Goal: Task Accomplishment & Management: Use online tool/utility

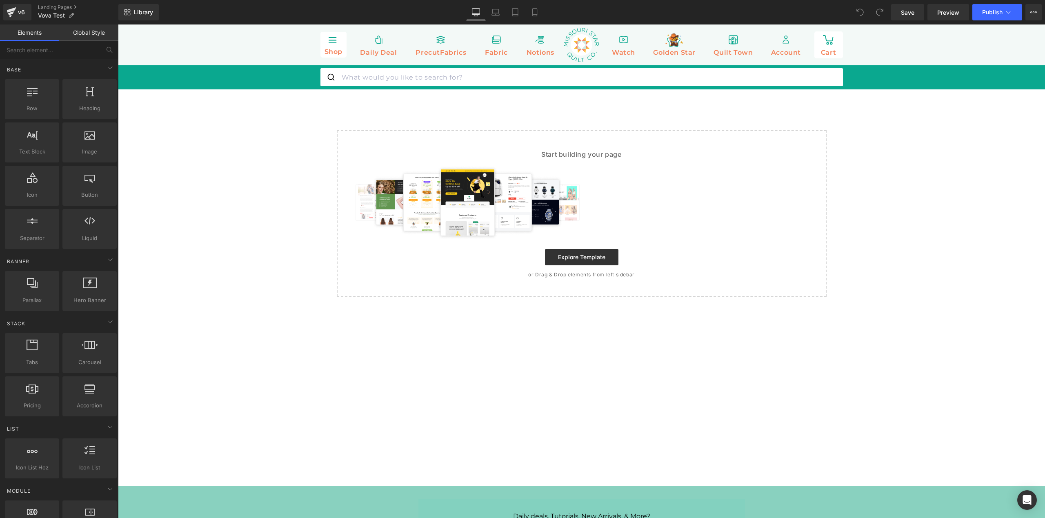
click at [82, 33] on link "Global Style" at bounding box center [88, 32] width 59 height 16
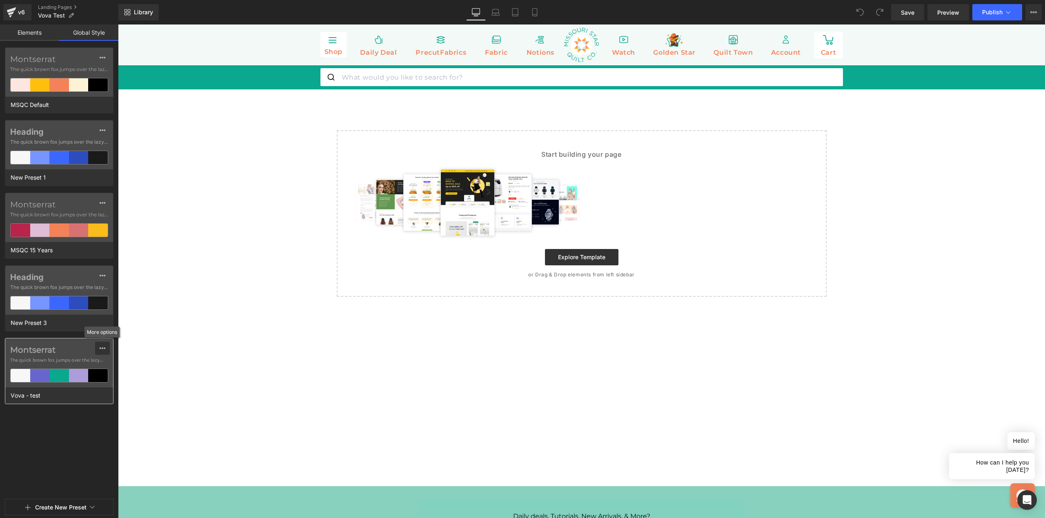
click at [105, 349] on button at bounding box center [102, 348] width 15 height 13
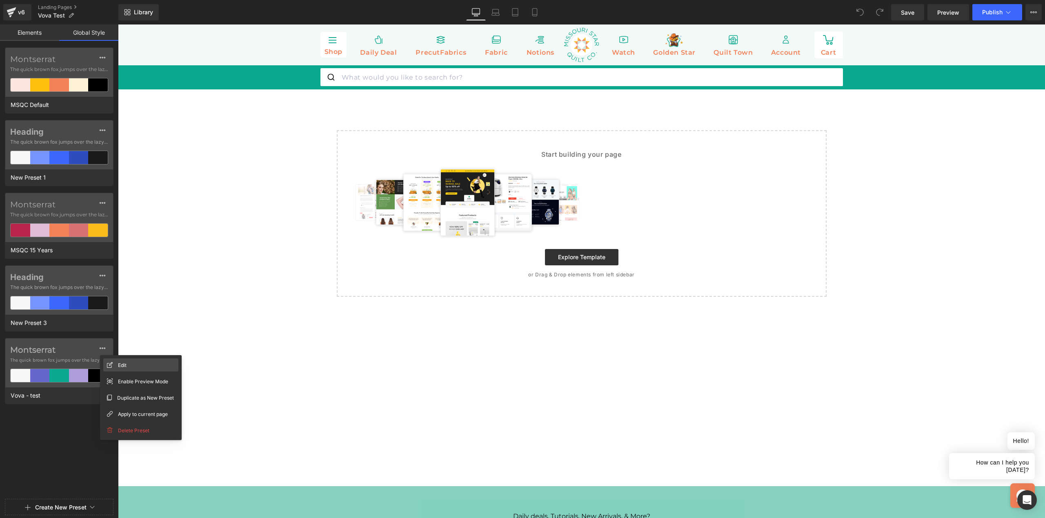
drag, startPoint x: 126, startPoint y: 365, endPoint x: 8, endPoint y: 340, distance: 120.1
click at [126, 365] on span "Edit" at bounding box center [122, 365] width 9 height 9
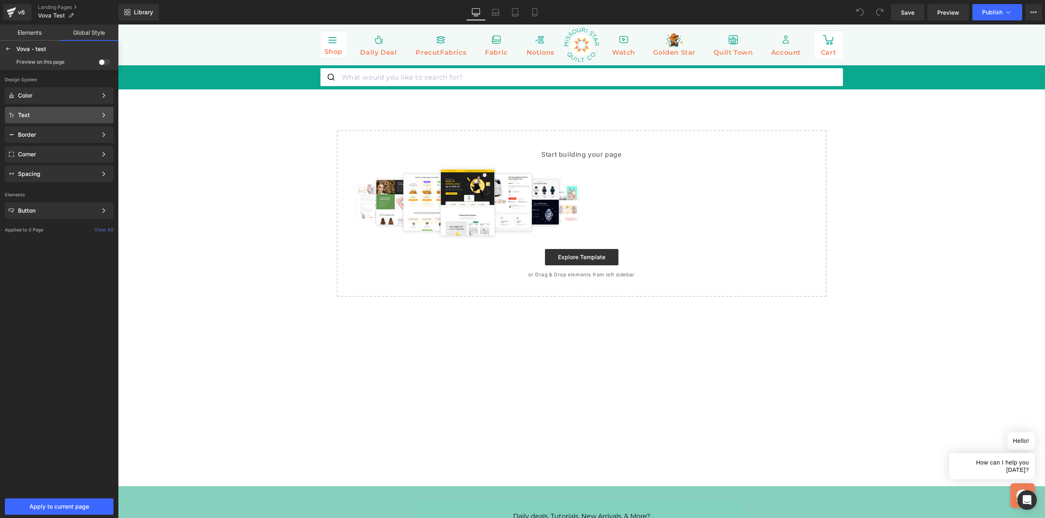
click at [65, 117] on div "Text" at bounding box center [57, 115] width 79 height 7
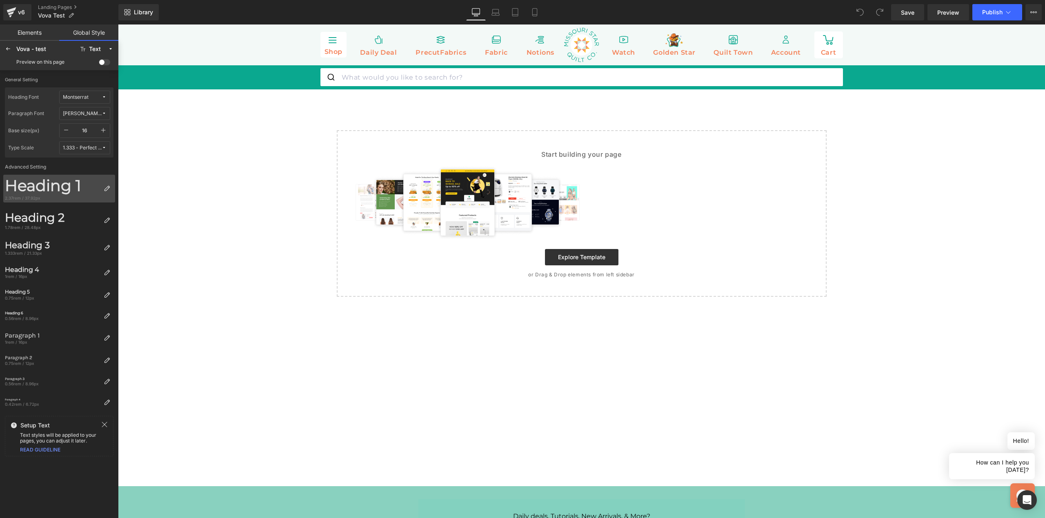
click at [75, 186] on div "Heading 1" at bounding box center [52, 185] width 95 height 19
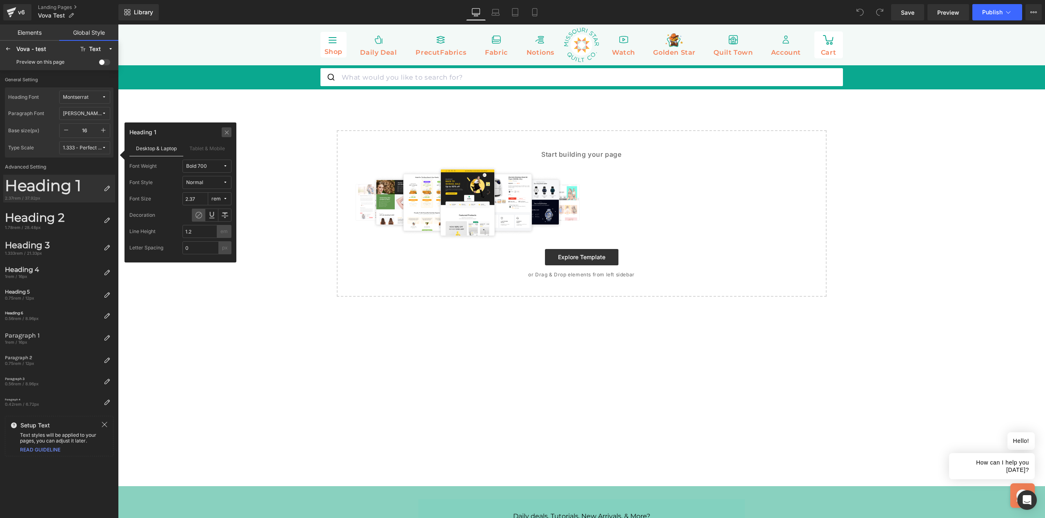
click at [229, 132] on icon at bounding box center [227, 132] width 6 height 7
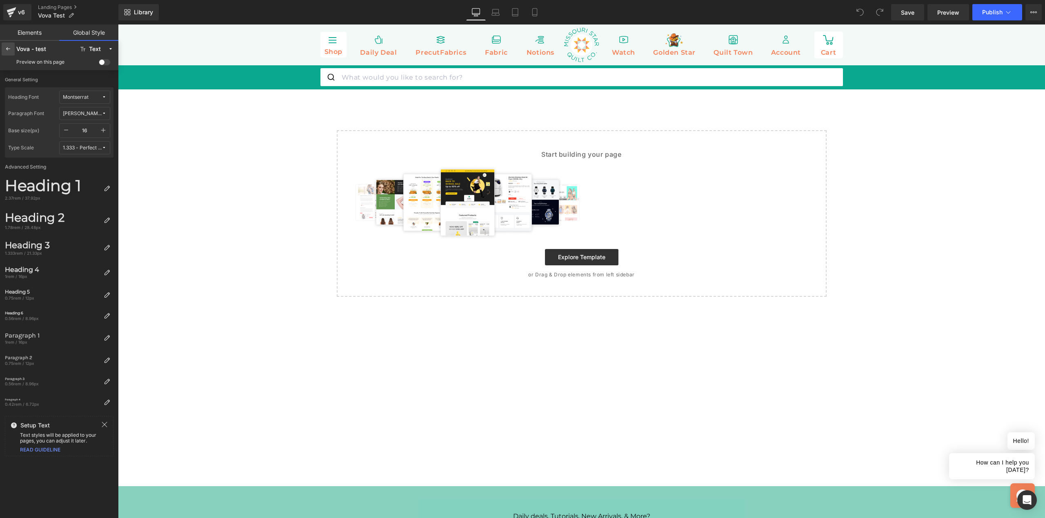
click at [8, 50] on icon at bounding box center [8, 49] width 7 height 7
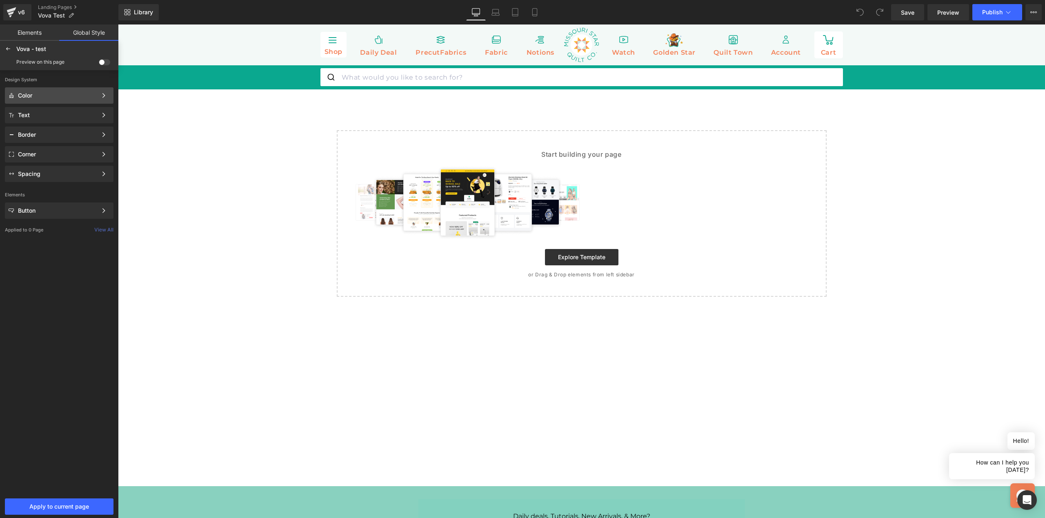
click at [37, 96] on div "Color" at bounding box center [57, 95] width 79 height 7
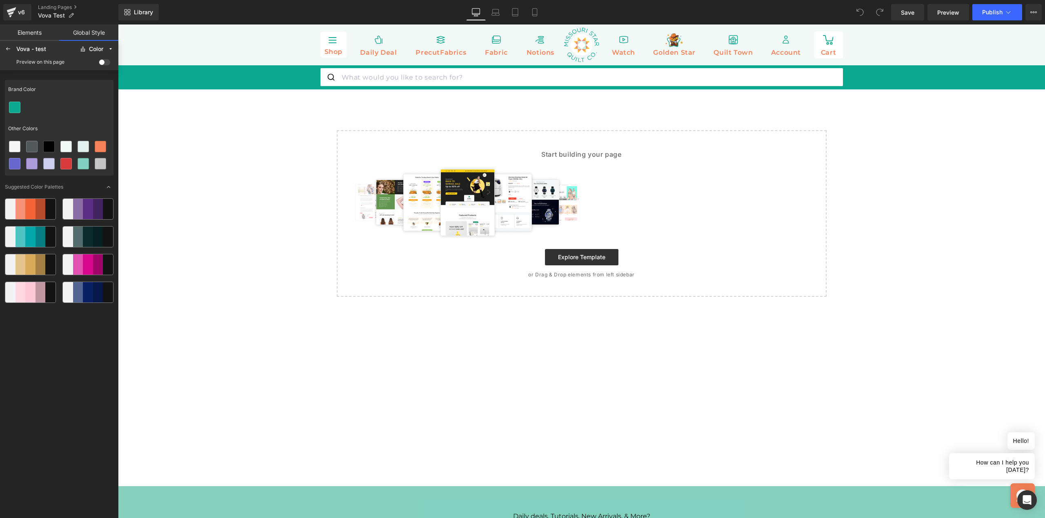
click at [239, 173] on body "Subtotal: You will earn Quilter's Cash Points View Cart Skip to content Daily D…" at bounding box center [581, 417] width 927 height 786
click at [8, 48] on icon at bounding box center [8, 49] width 7 height 7
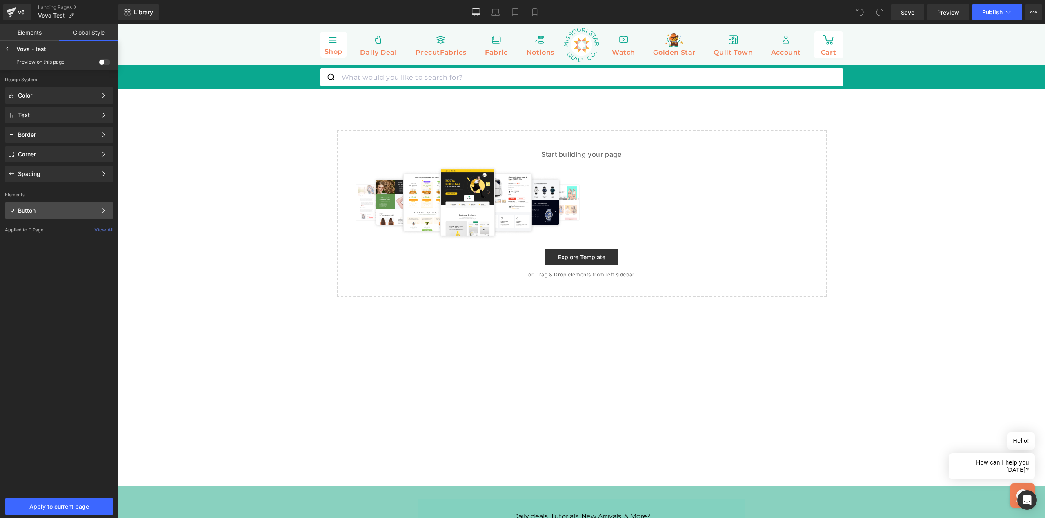
click at [33, 215] on div "Button Color Style Define a color palette and apply it to your pages 1 of 3 Next" at bounding box center [59, 210] width 109 height 16
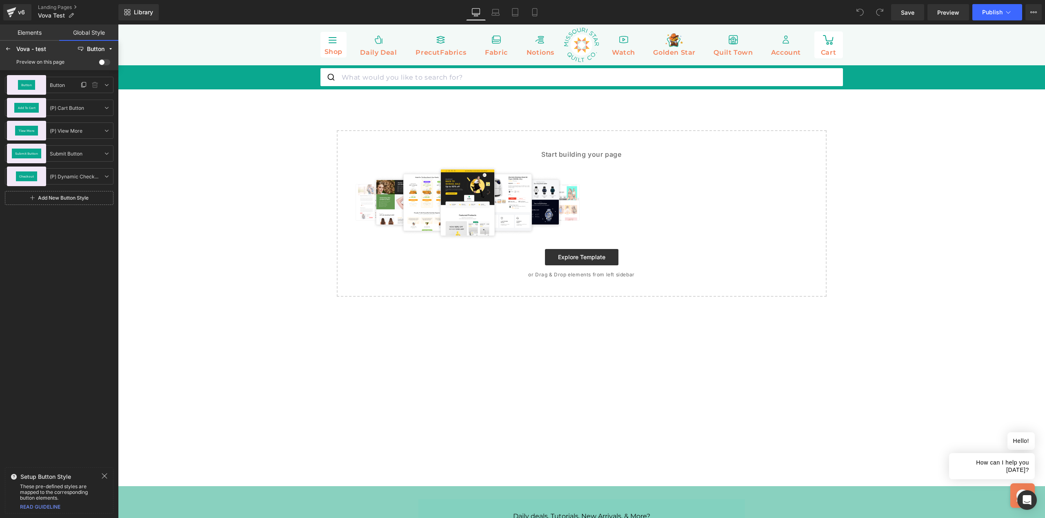
click at [32, 85] on div "Button" at bounding box center [27, 85] width 18 height 10
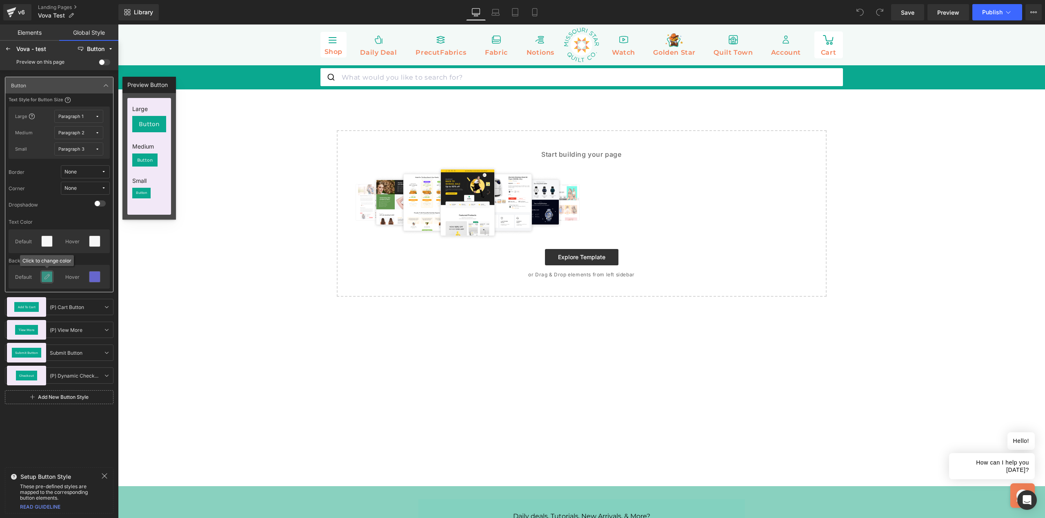
click at [50, 280] on icon at bounding box center [47, 276] width 7 height 7
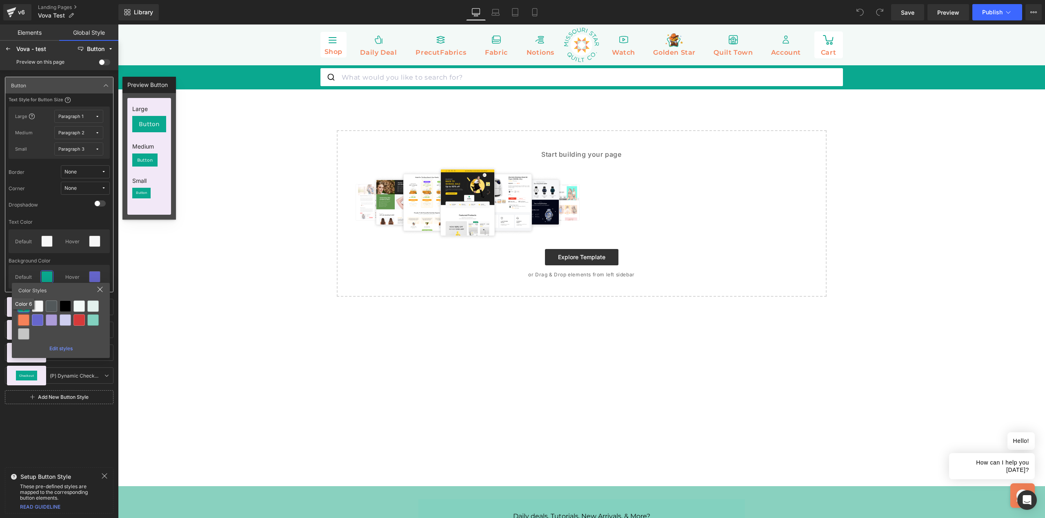
click at [23, 321] on div at bounding box center [23, 319] width 11 height 11
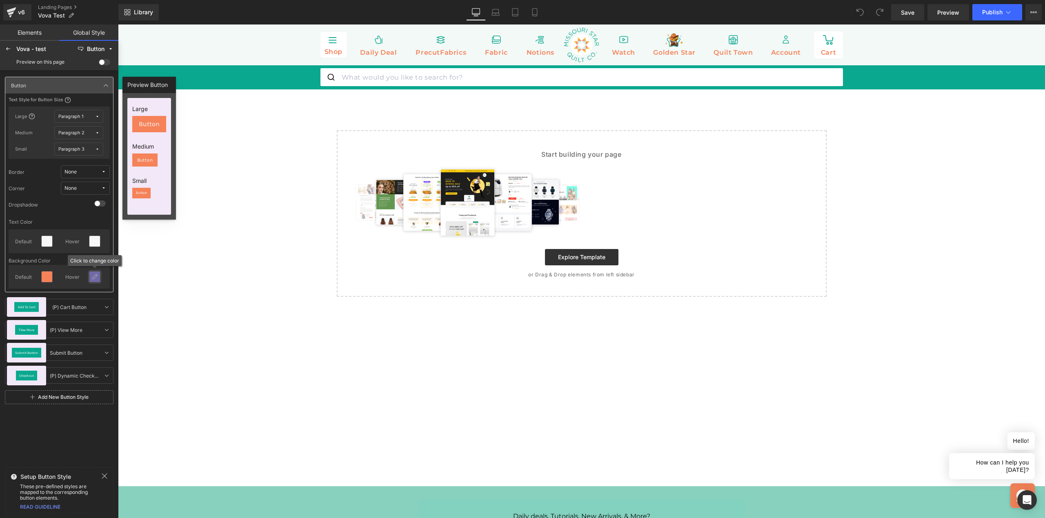
click at [95, 277] on icon at bounding box center [94, 276] width 7 height 7
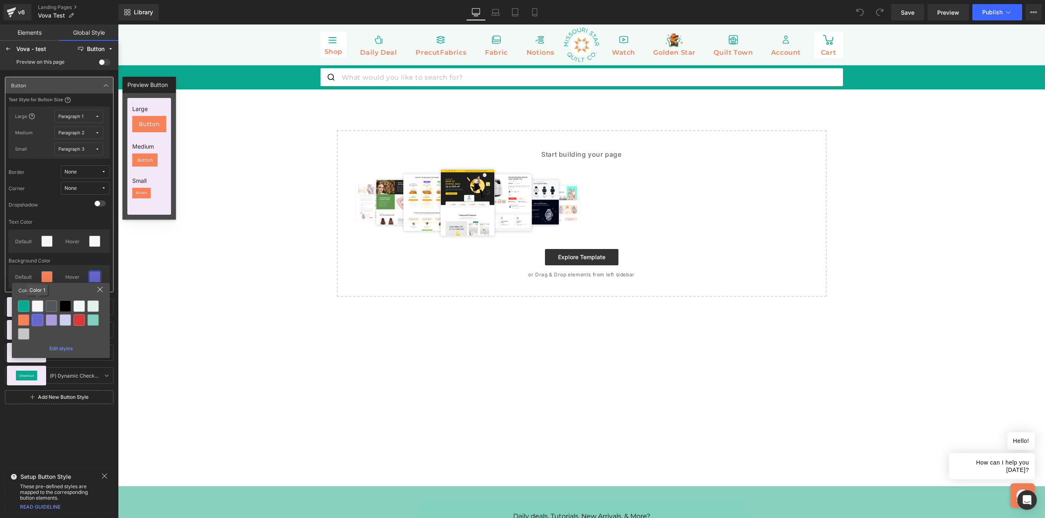
click at [37, 307] on div at bounding box center [37, 305] width 11 height 11
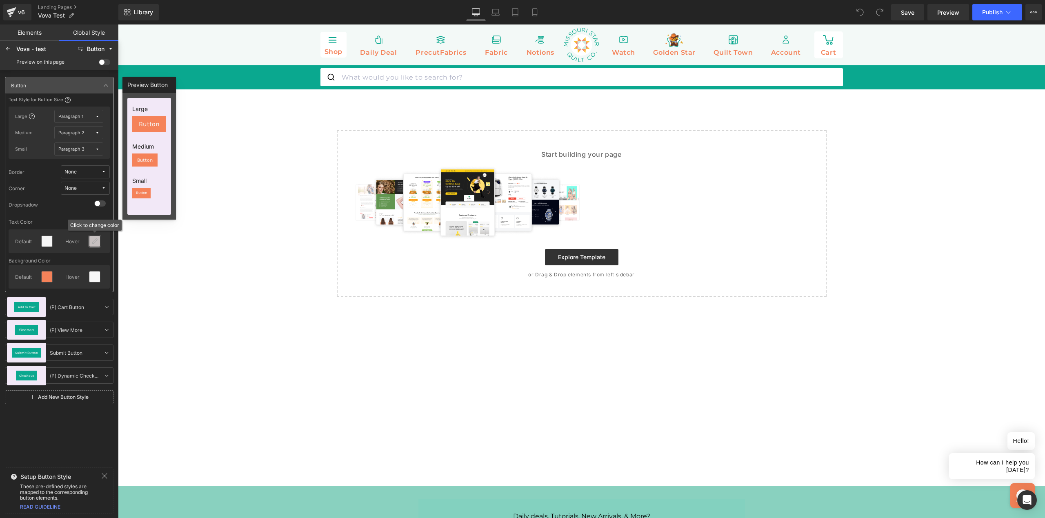
click at [97, 243] on icon at bounding box center [94, 241] width 7 height 7
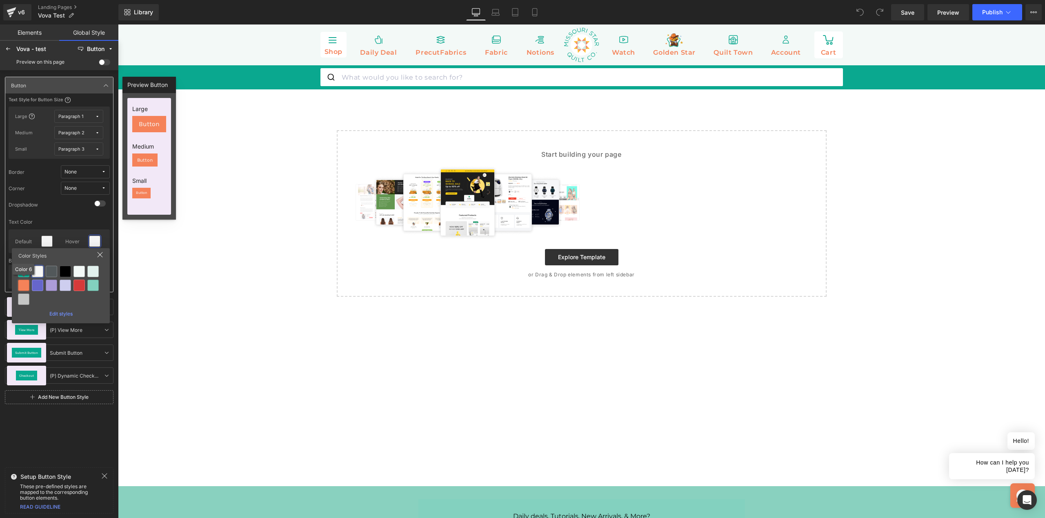
click at [26, 282] on div at bounding box center [23, 285] width 11 height 11
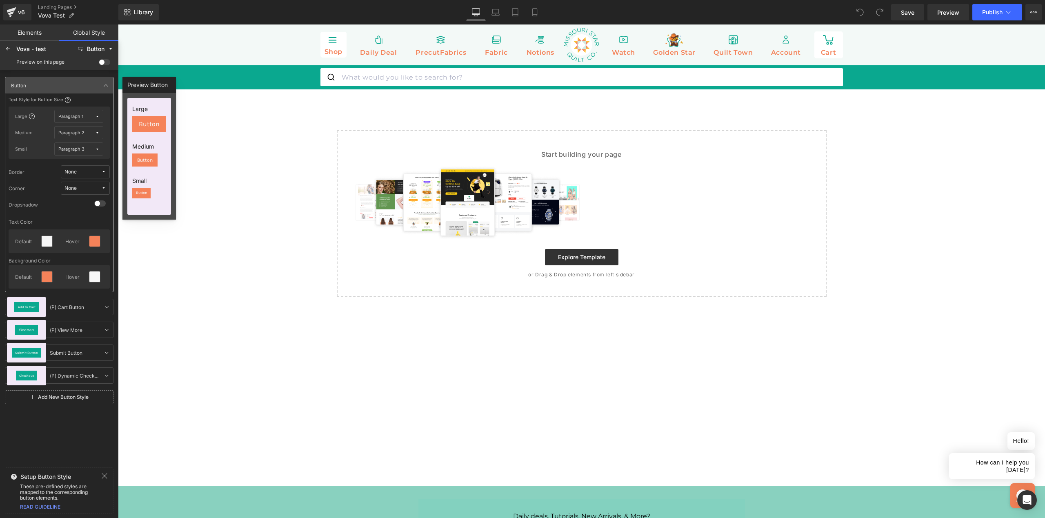
click at [101, 174] on button "None" at bounding box center [85, 171] width 49 height 13
click at [96, 199] on div at bounding box center [99, 201] width 9 height 10
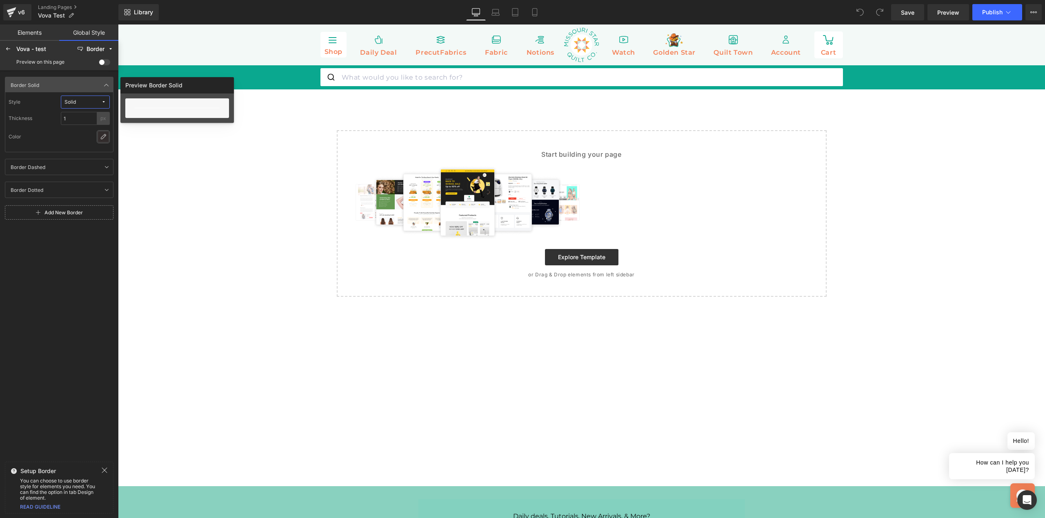
click at [105, 138] on icon at bounding box center [103, 136] width 7 height 7
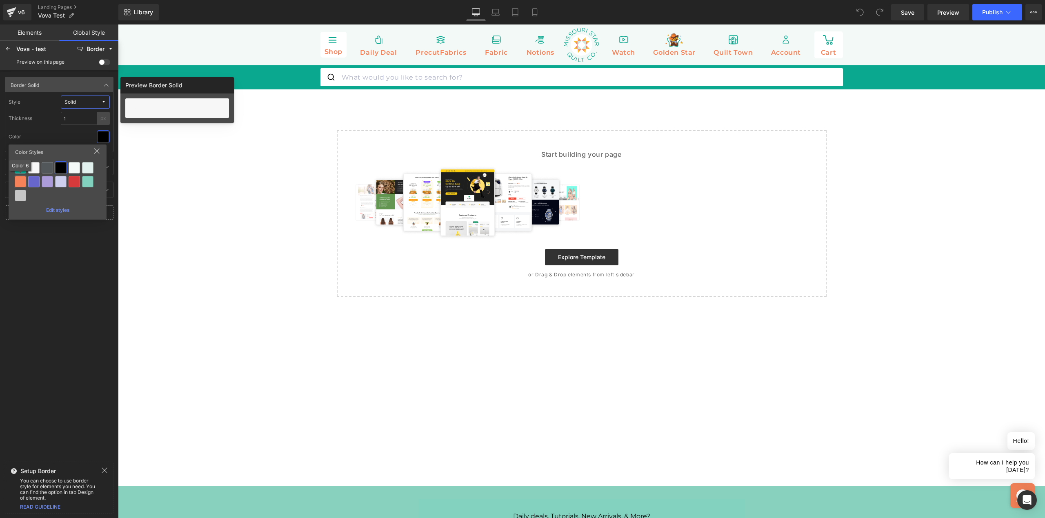
click at [19, 182] on div at bounding box center [20, 181] width 11 height 11
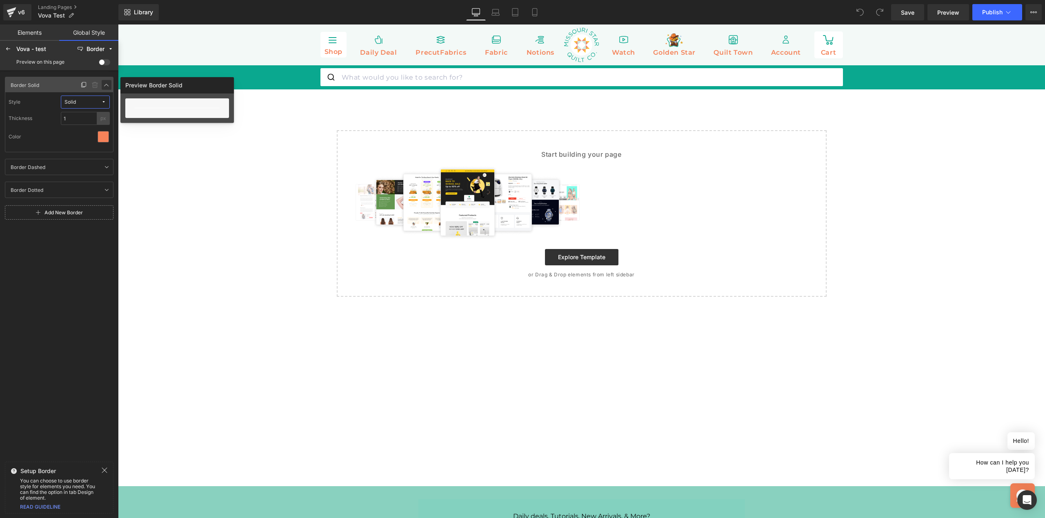
click at [108, 85] on icon at bounding box center [106, 85] width 7 height 7
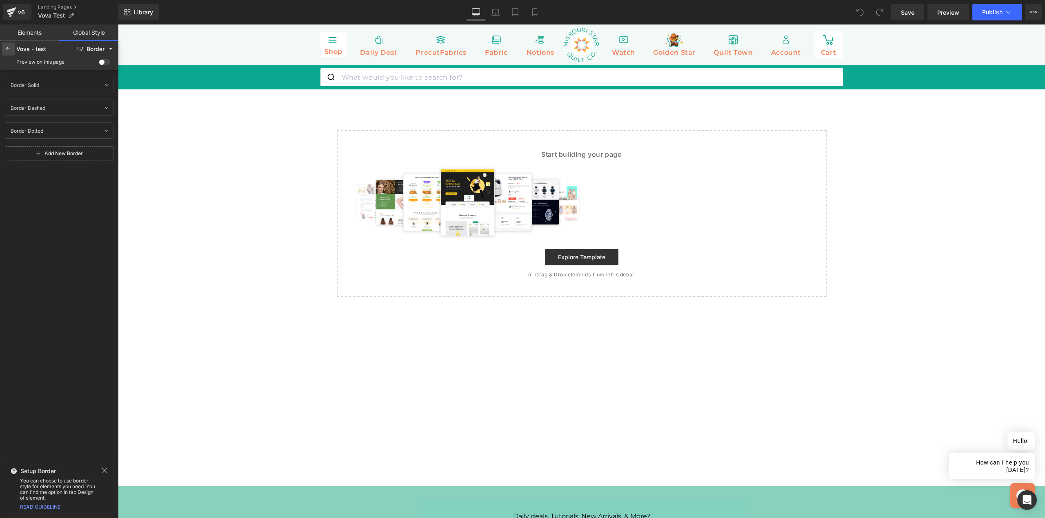
click at [7, 48] on icon at bounding box center [8, 49] width 7 height 7
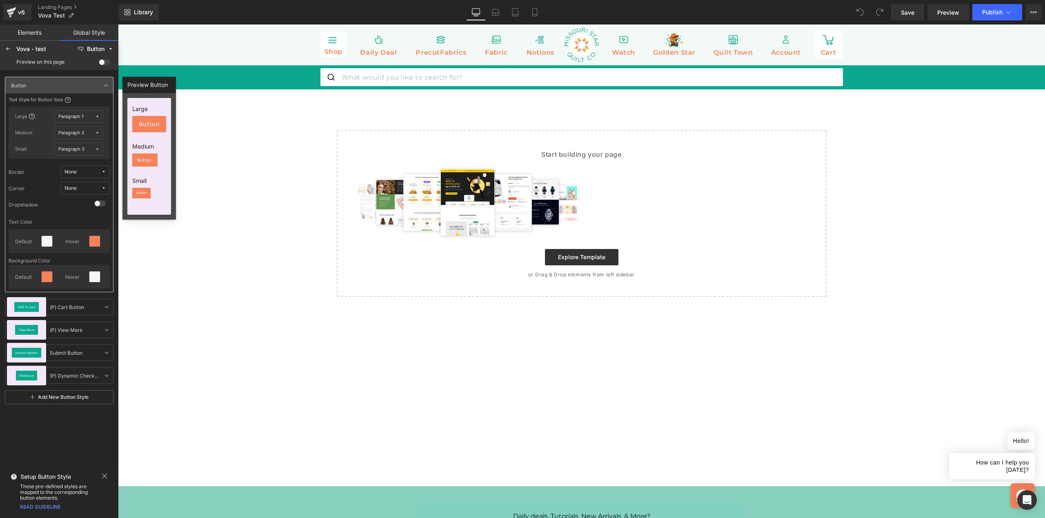
click at [104, 185] on button "None" at bounding box center [85, 188] width 49 height 13
click at [89, 255] on div "Corner Max" at bounding box center [72, 258] width 47 height 7
click at [95, 115] on icon at bounding box center [97, 116] width 4 height 4
click at [95, 116] on icon at bounding box center [97, 116] width 4 height 4
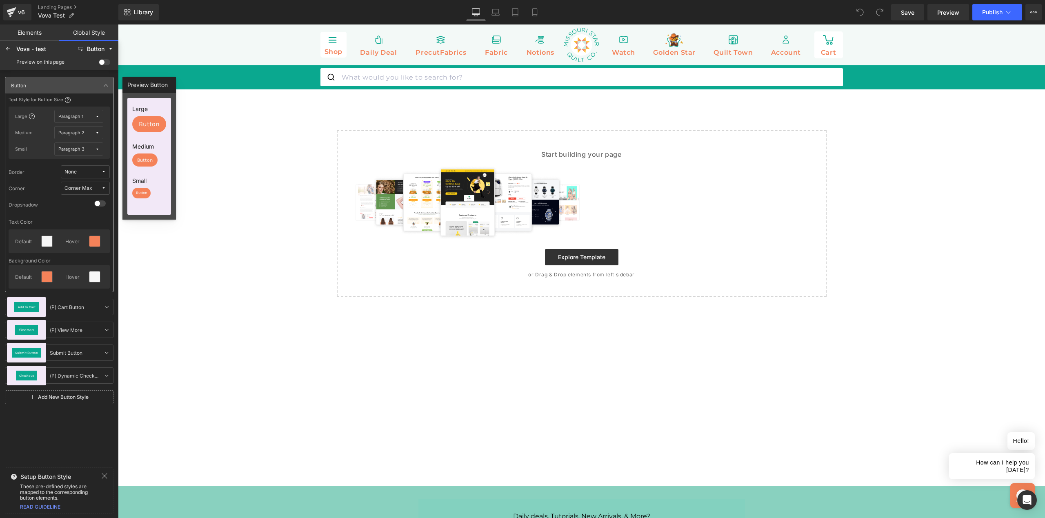
click at [95, 116] on icon at bounding box center [97, 116] width 4 height 4
click at [95, 115] on icon at bounding box center [97, 116] width 4 height 4
click at [96, 153] on button "Paragraph 3" at bounding box center [78, 148] width 49 height 13
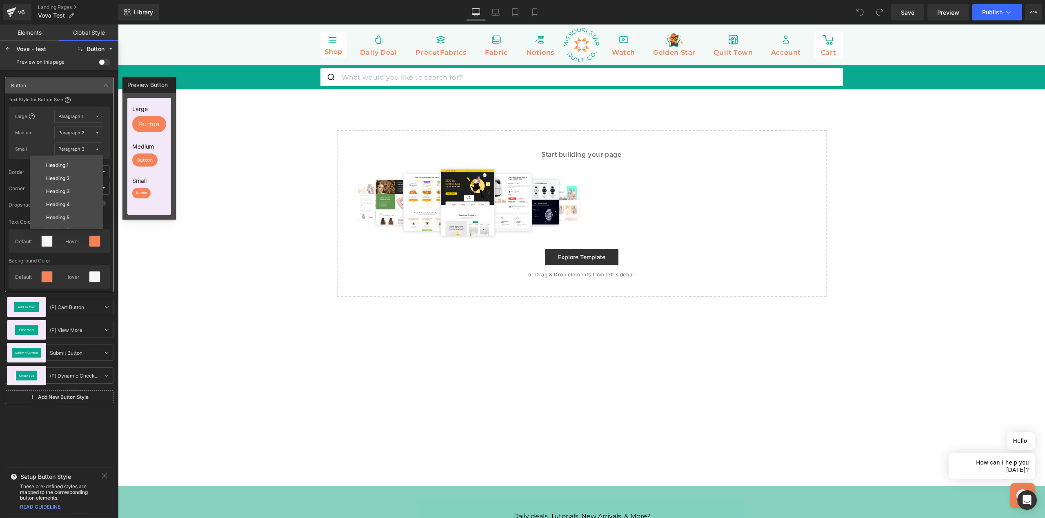
click at [96, 153] on button "Paragraph 3" at bounding box center [78, 148] width 49 height 13
click at [97, 151] on button "Paragraph 3" at bounding box center [78, 148] width 49 height 13
click at [186, 288] on div "Select your layout" at bounding box center [581, 213] width 927 height 166
click at [107, 87] on icon at bounding box center [106, 85] width 7 height 7
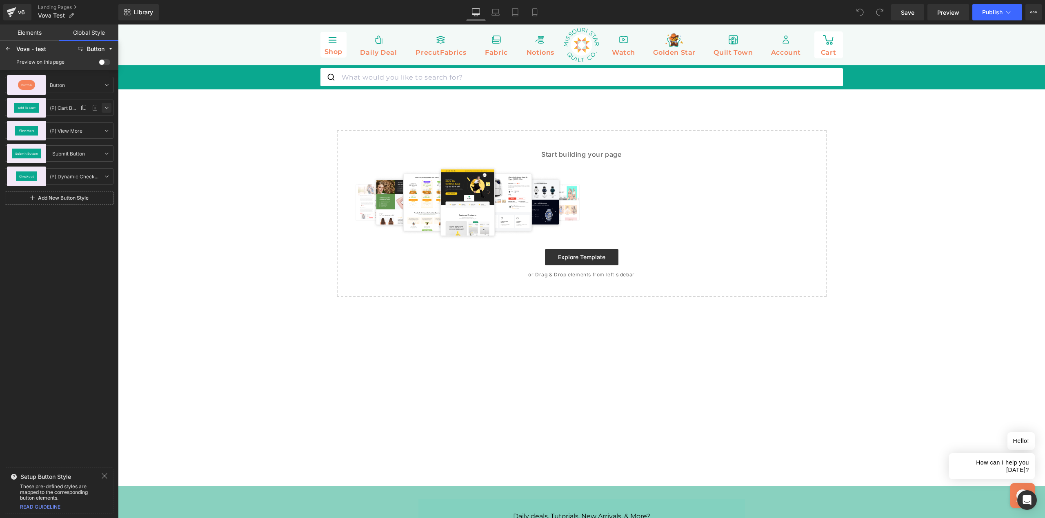
click at [108, 108] on icon at bounding box center [106, 107] width 7 height 7
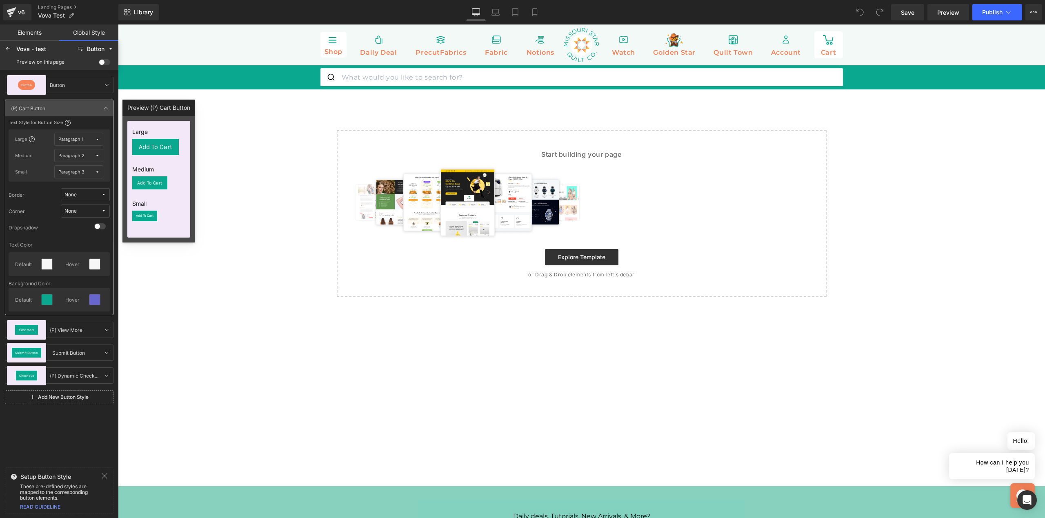
click at [96, 140] on icon at bounding box center [97, 139] width 4 height 4
click at [100, 195] on span "None" at bounding box center [82, 195] width 37 height 6
click at [93, 226] on div "Border Solid" at bounding box center [72, 224] width 47 height 7
click at [101, 210] on icon at bounding box center [103, 211] width 5 height 5
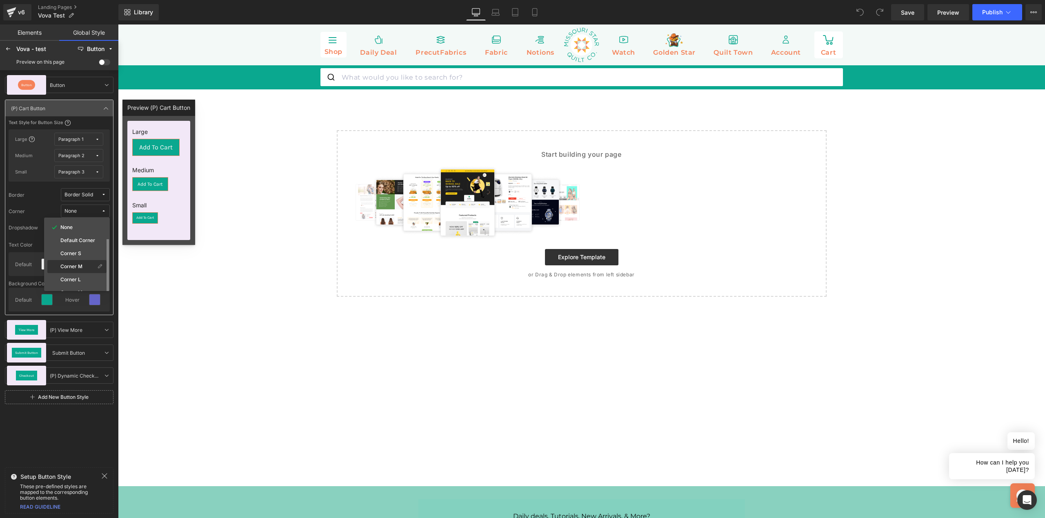
scroll to position [11, 0]
click at [85, 280] on label "Corner Max" at bounding box center [74, 281] width 28 height 6
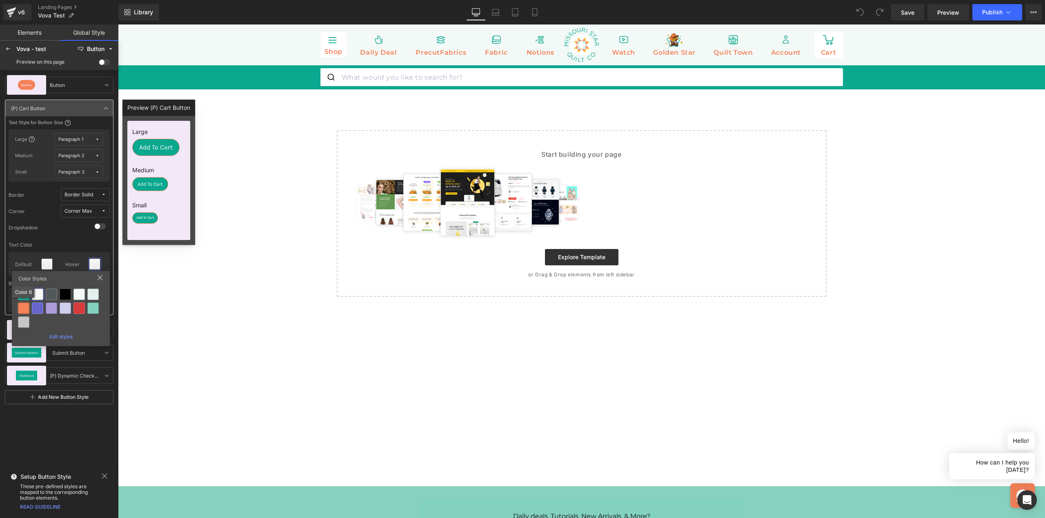
drag, startPoint x: 25, startPoint y: 307, endPoint x: 41, endPoint y: 303, distance: 16.3
click at [25, 307] on div at bounding box center [23, 307] width 11 height 11
click at [93, 301] on icon at bounding box center [94, 299] width 7 height 7
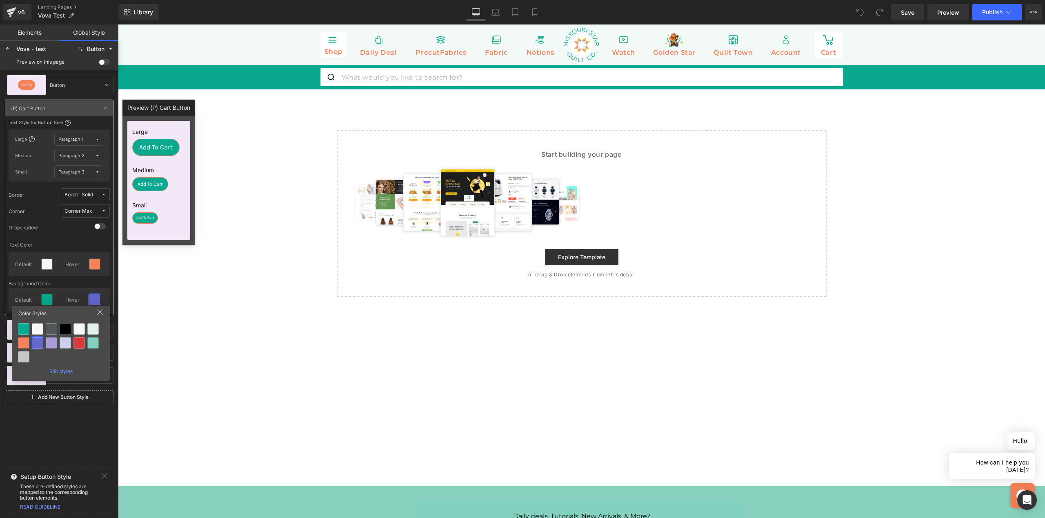
click at [34, 323] on div at bounding box center [37, 328] width 11 height 11
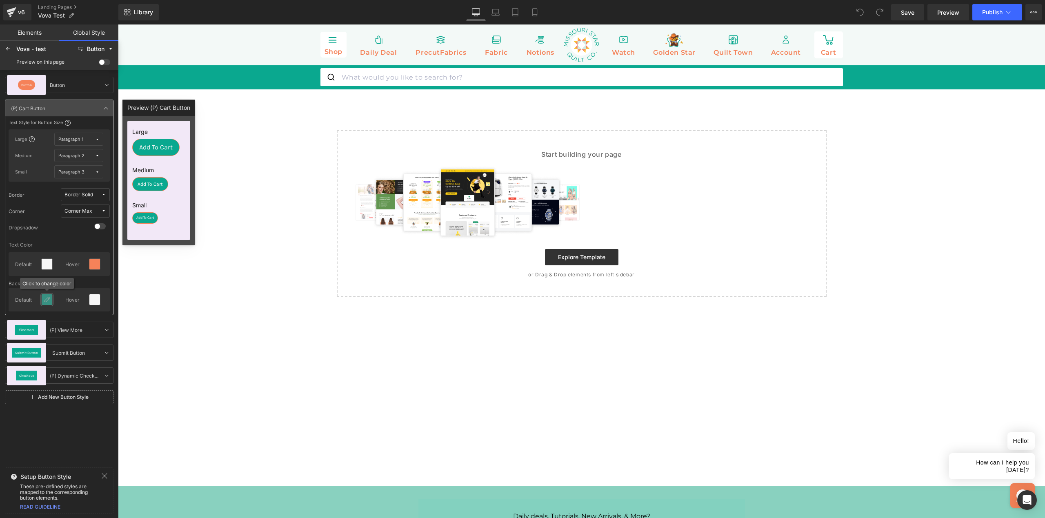
click at [46, 296] on icon at bounding box center [47, 299] width 7 height 7
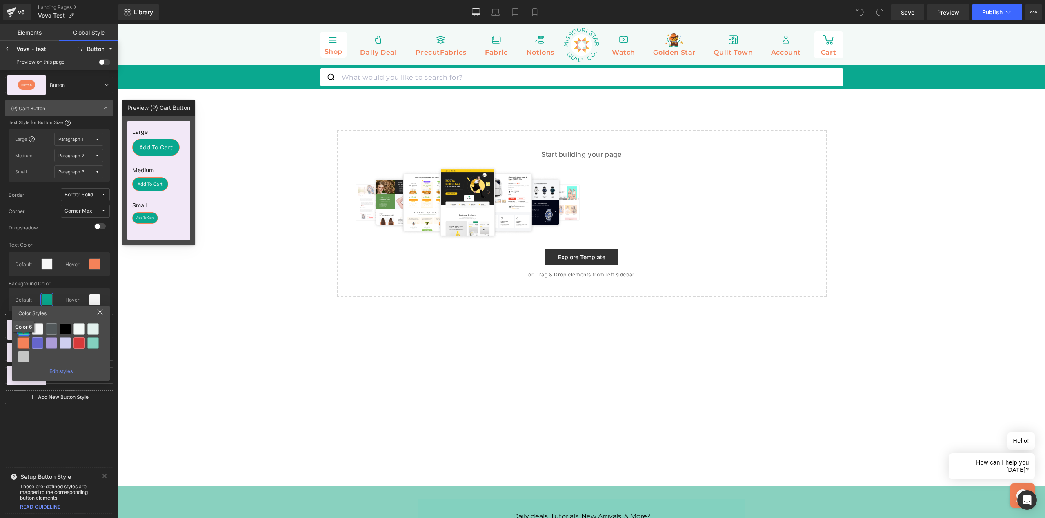
click at [27, 340] on div at bounding box center [23, 342] width 11 height 11
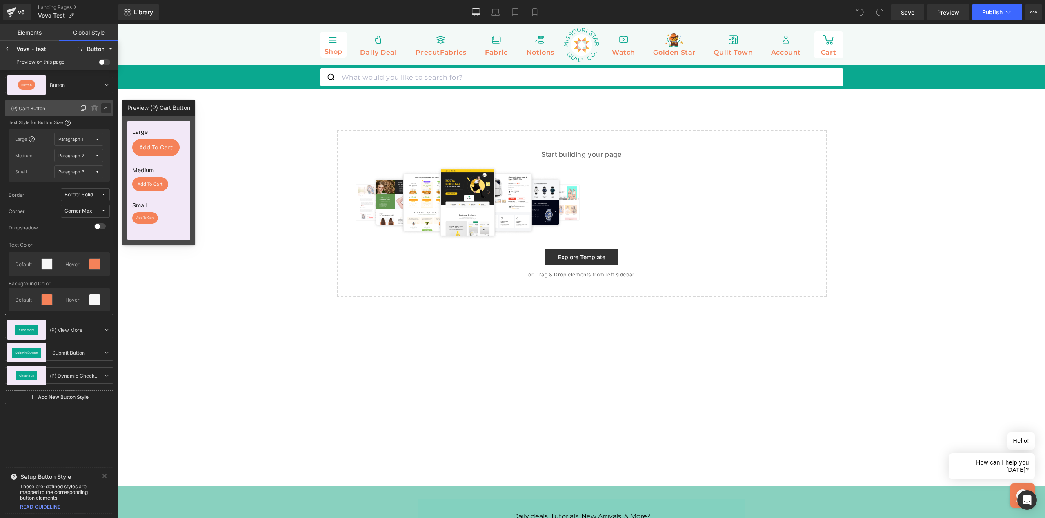
click at [106, 109] on icon at bounding box center [106, 108] width 7 height 7
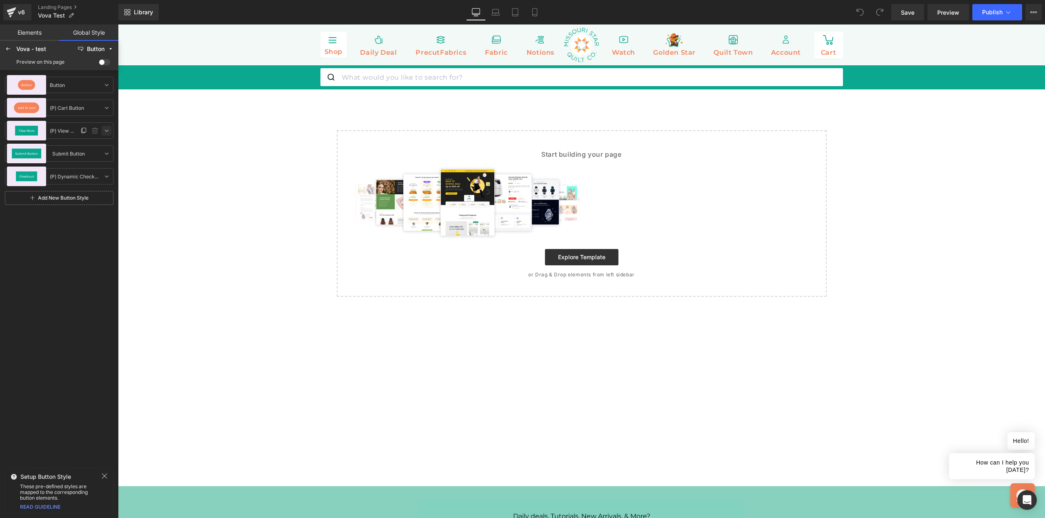
click at [106, 130] on icon at bounding box center [106, 130] width 7 height 7
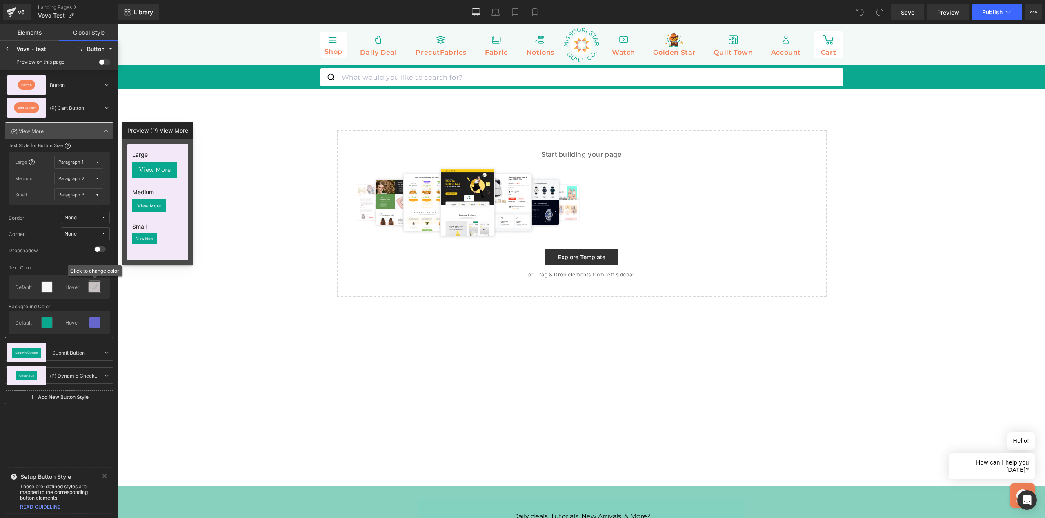
click at [91, 291] on div at bounding box center [94, 287] width 11 height 11
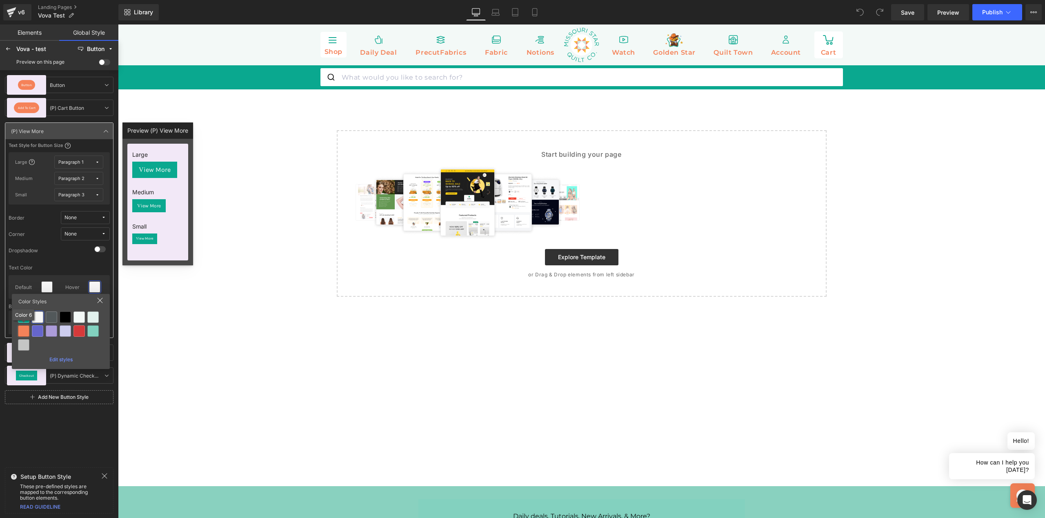
click at [27, 331] on div at bounding box center [23, 330] width 11 height 11
click at [49, 324] on icon at bounding box center [47, 322] width 7 height 7
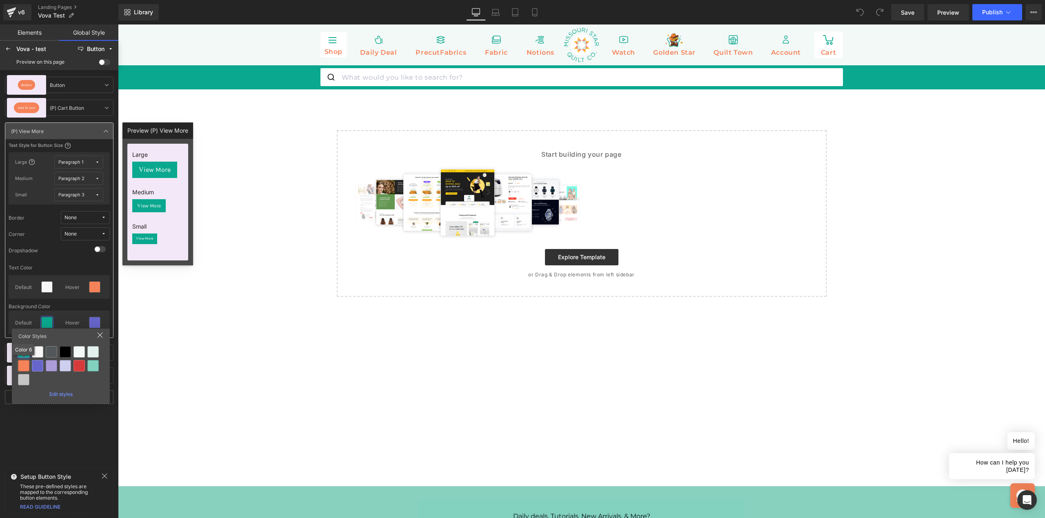
click at [21, 368] on div at bounding box center [23, 365] width 11 height 11
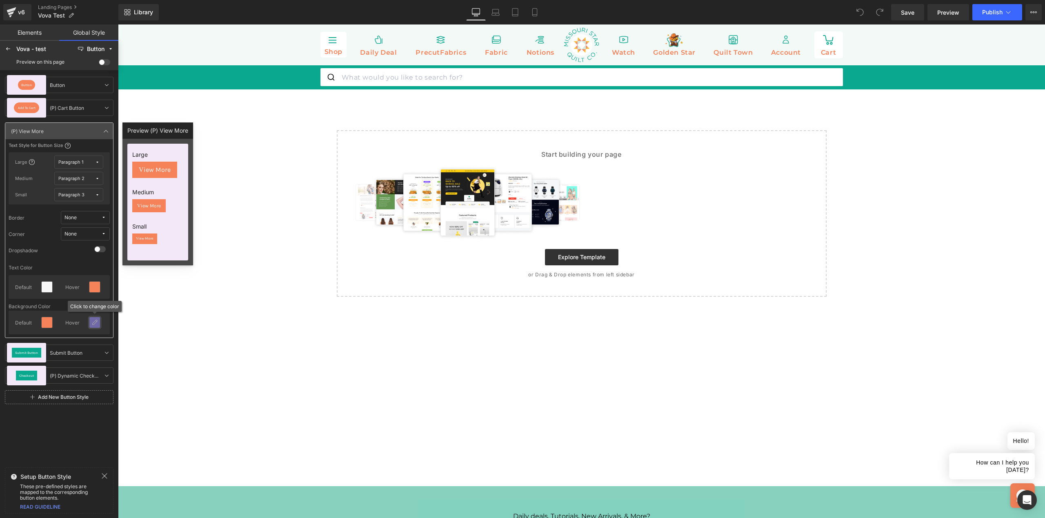
click at [93, 324] on icon at bounding box center [94, 322] width 7 height 7
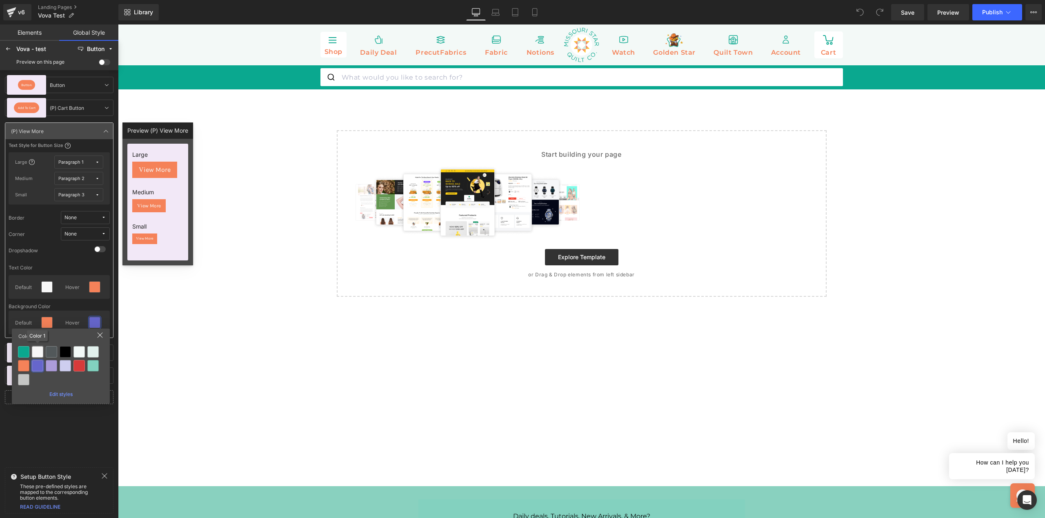
click at [35, 353] on div at bounding box center [37, 351] width 11 height 11
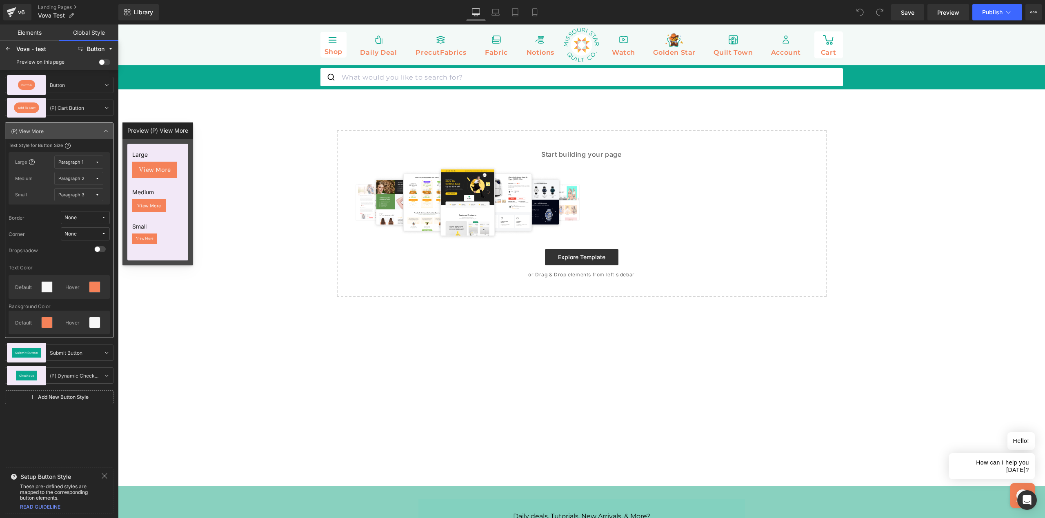
click at [89, 220] on span "None" at bounding box center [82, 218] width 37 height 6
click at [77, 245] on label "Border Solid" at bounding box center [74, 247] width 29 height 6
click at [91, 234] on span "None" at bounding box center [82, 234] width 37 height 6
click at [80, 302] on label "Corner Max" at bounding box center [74, 304] width 28 height 6
click at [107, 133] on icon at bounding box center [106, 131] width 7 height 7
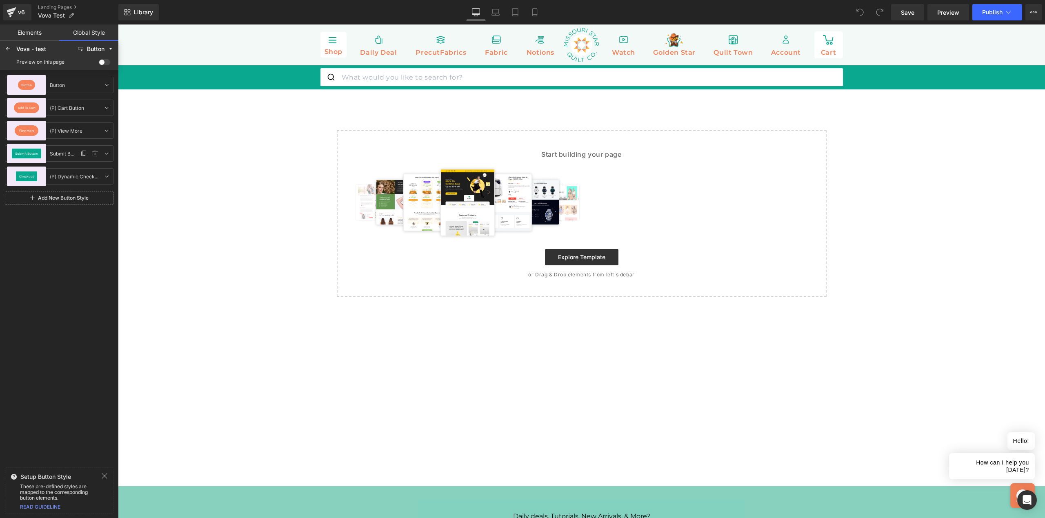
click at [38, 157] on div "Submit Button" at bounding box center [27, 154] width 30 height 10
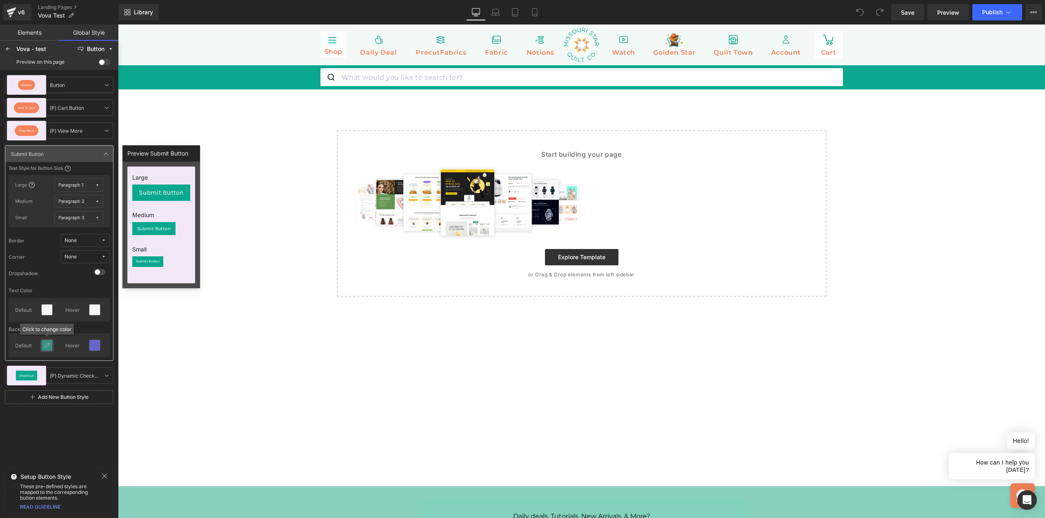
click at [51, 347] on div at bounding box center [47, 345] width 11 height 11
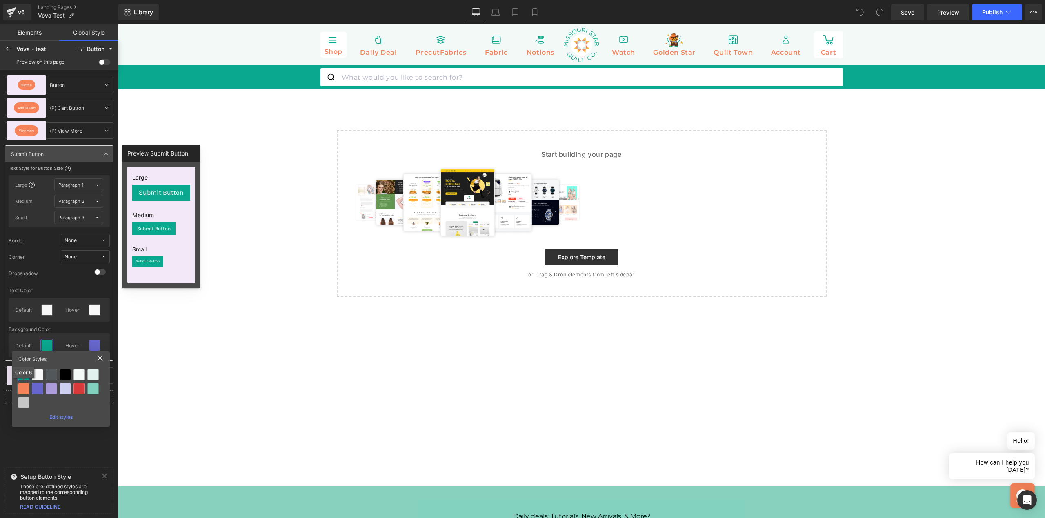
click at [23, 390] on div at bounding box center [23, 388] width 11 height 11
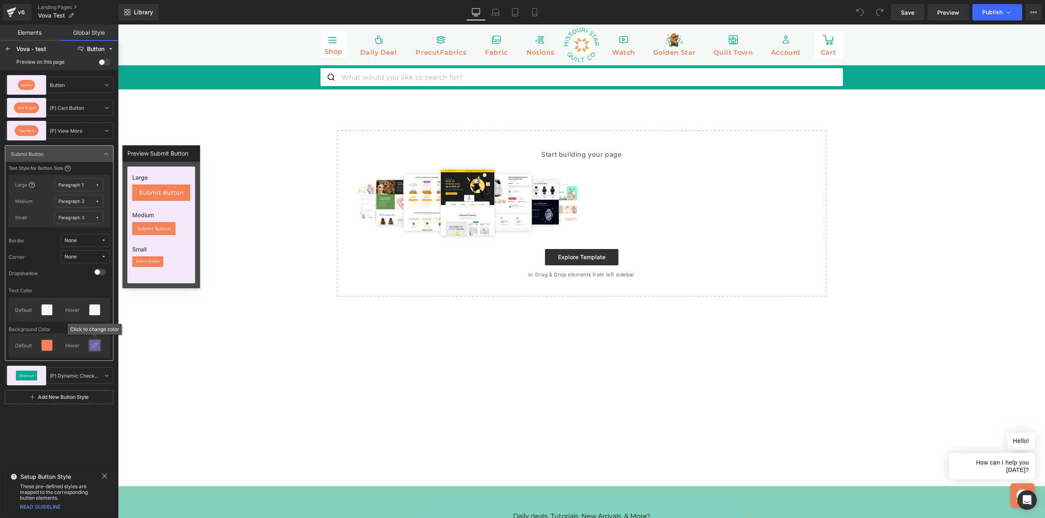
click at [96, 345] on icon at bounding box center [94, 345] width 7 height 7
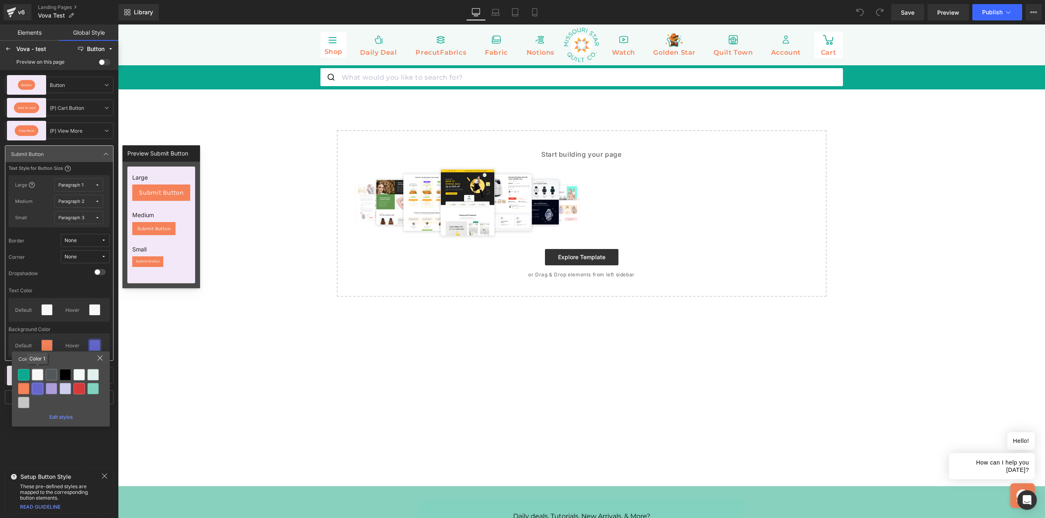
click at [36, 375] on div at bounding box center [37, 374] width 11 height 11
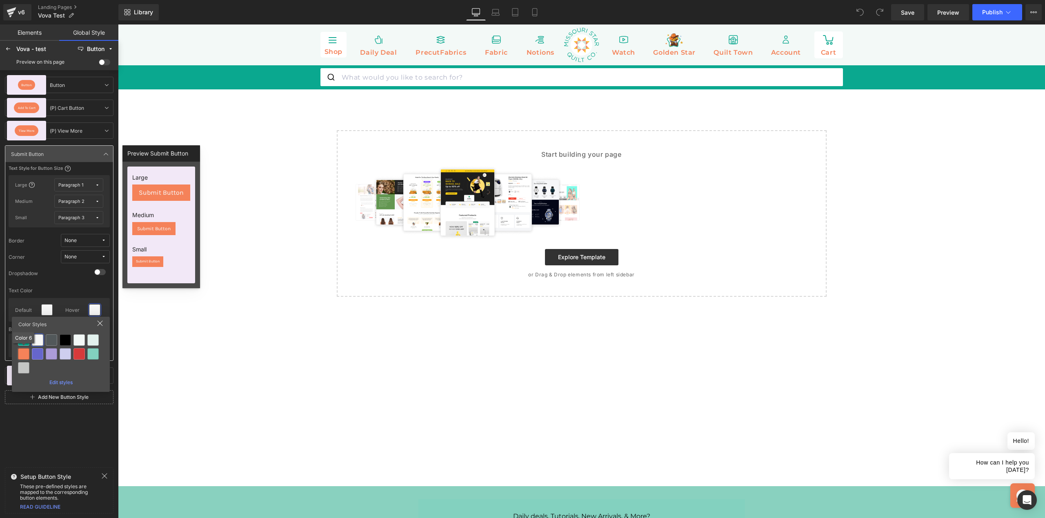
click at [25, 354] on div at bounding box center [23, 353] width 11 height 11
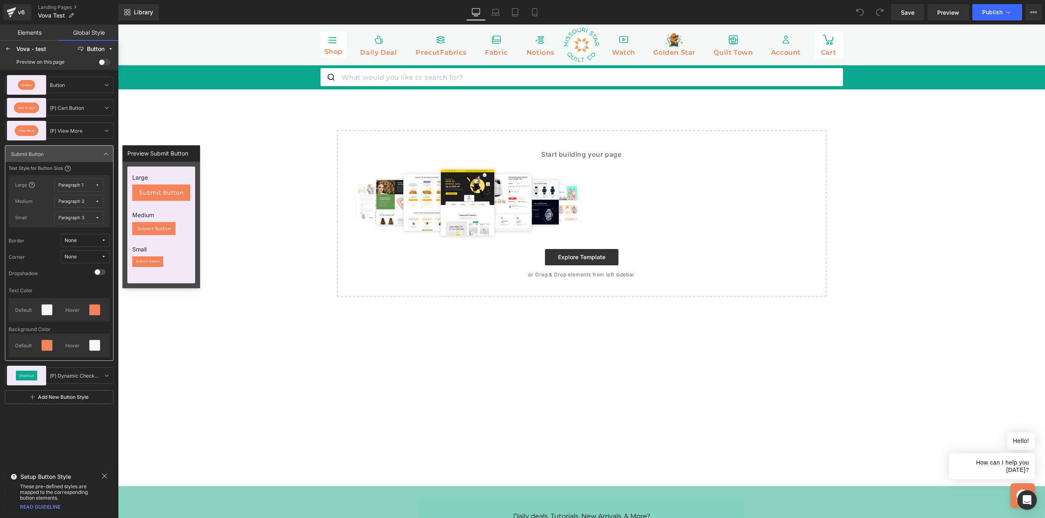
click at [97, 240] on span "None" at bounding box center [82, 240] width 37 height 6
click at [84, 267] on label "Border Solid" at bounding box center [74, 270] width 29 height 6
click at [91, 259] on span "None" at bounding box center [82, 257] width 37 height 6
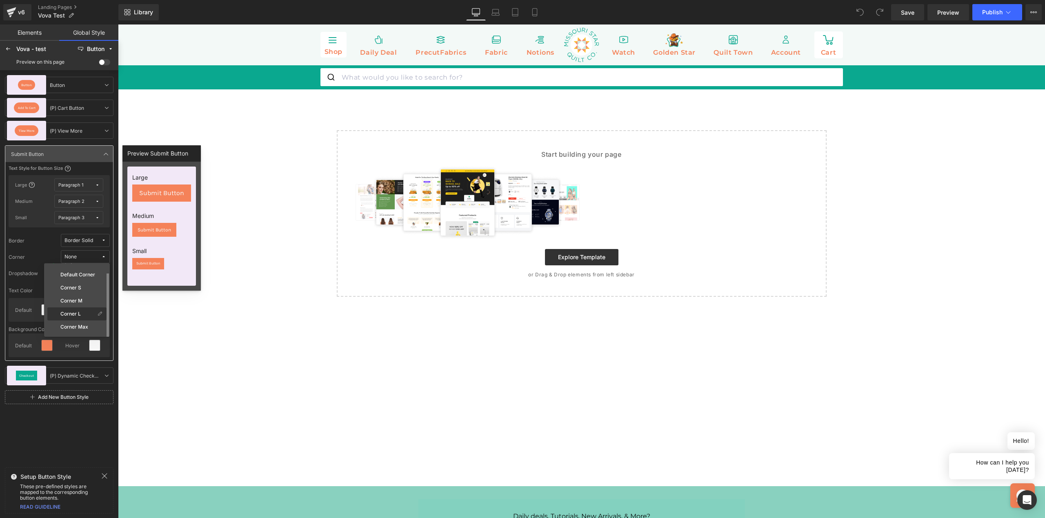
click at [84, 316] on div "Corner L" at bounding box center [72, 314] width 47 height 7
click at [89, 259] on span "Corner L" at bounding box center [82, 257] width 37 height 6
click at [85, 311] on div "Corner M" at bounding box center [72, 312] width 47 height 7
click at [94, 255] on span "Corner M" at bounding box center [82, 257] width 37 height 6
click at [84, 285] on label "Default Corner" at bounding box center [77, 286] width 35 height 6
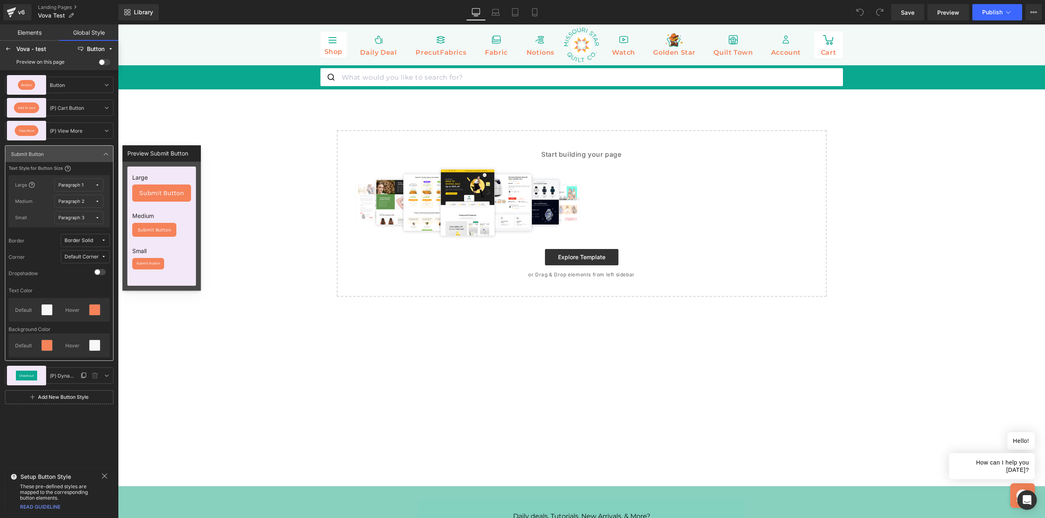
click at [22, 379] on div "Checkout" at bounding box center [27, 376] width 22 height 10
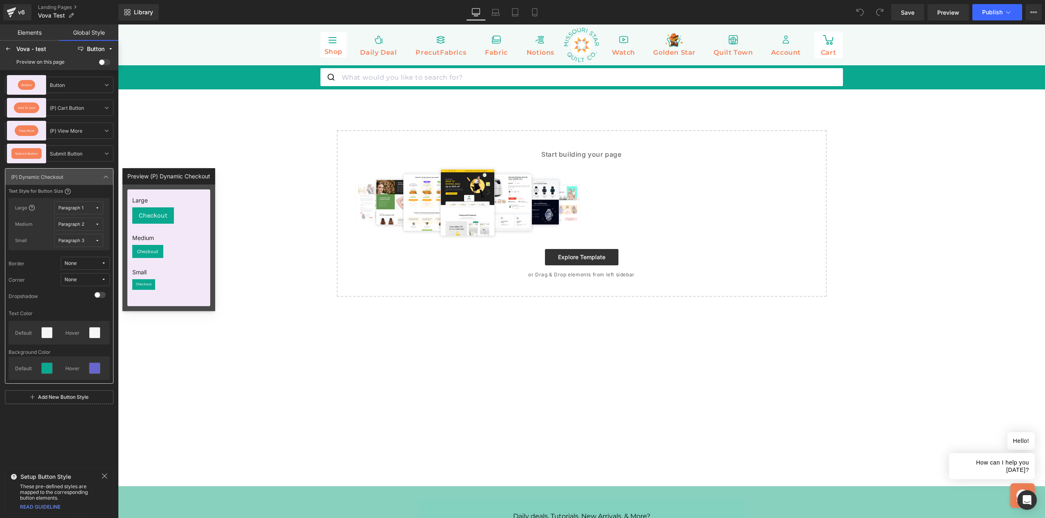
click at [99, 208] on icon at bounding box center [97, 208] width 4 height 4
click at [87, 314] on div "Text Color" at bounding box center [59, 313] width 101 height 9
click at [99, 209] on icon at bounding box center [97, 208] width 4 height 4
click at [97, 265] on span "None" at bounding box center [82, 263] width 37 height 6
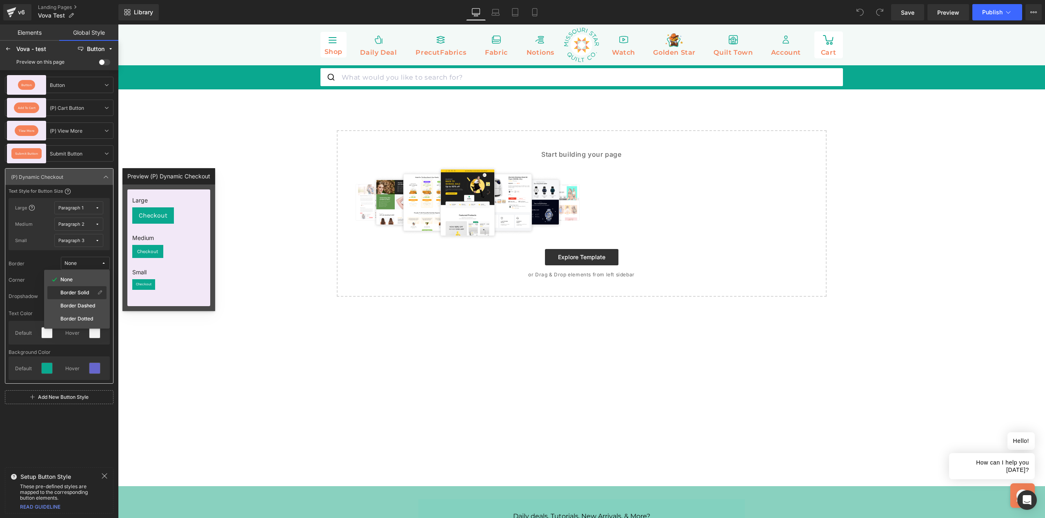
click at [86, 291] on label "Border Solid" at bounding box center [74, 293] width 29 height 6
click at [95, 284] on button "None" at bounding box center [85, 279] width 49 height 13
click at [84, 348] on label "Corner Max" at bounding box center [74, 350] width 28 height 6
click at [49, 368] on icon at bounding box center [47, 368] width 7 height 7
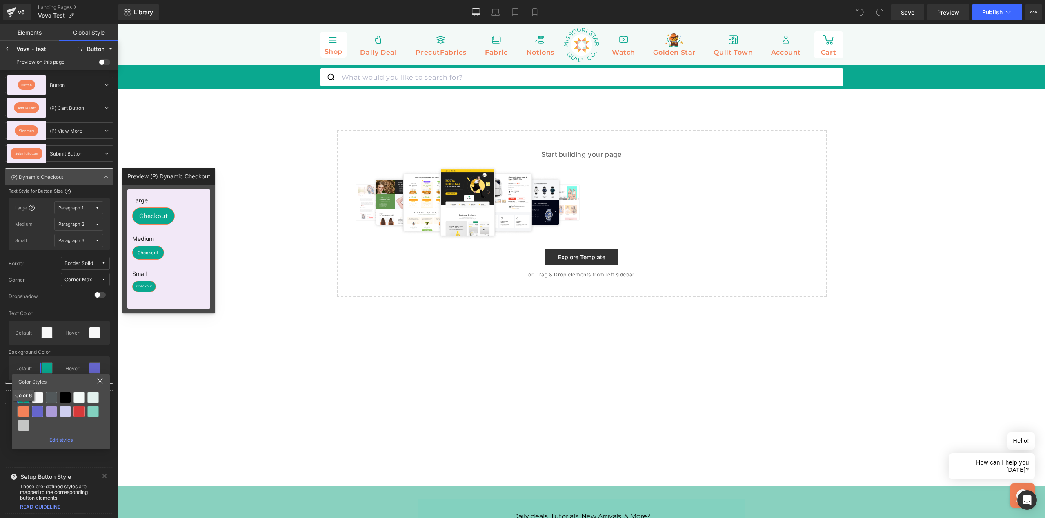
click at [28, 412] on div at bounding box center [23, 411] width 11 height 11
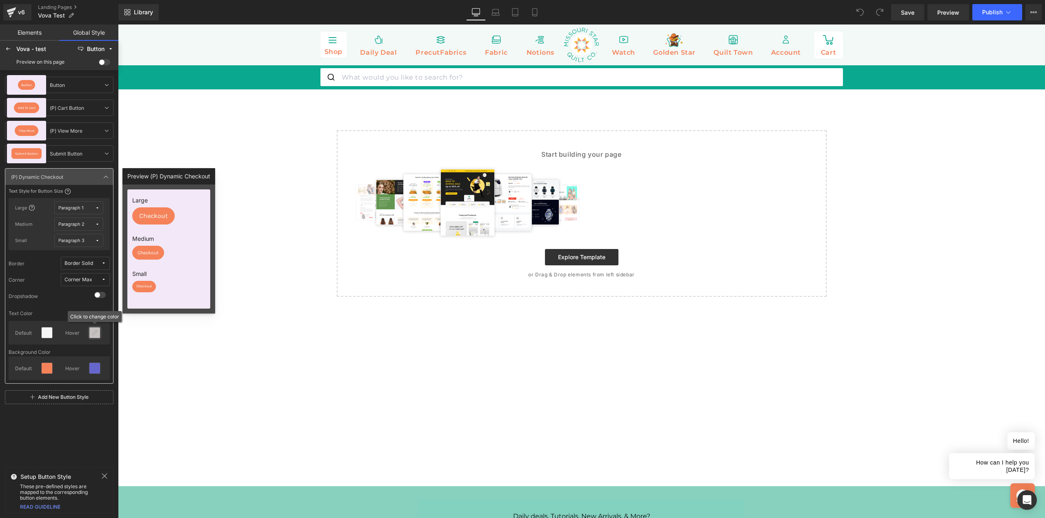
click at [95, 334] on icon at bounding box center [94, 332] width 7 height 7
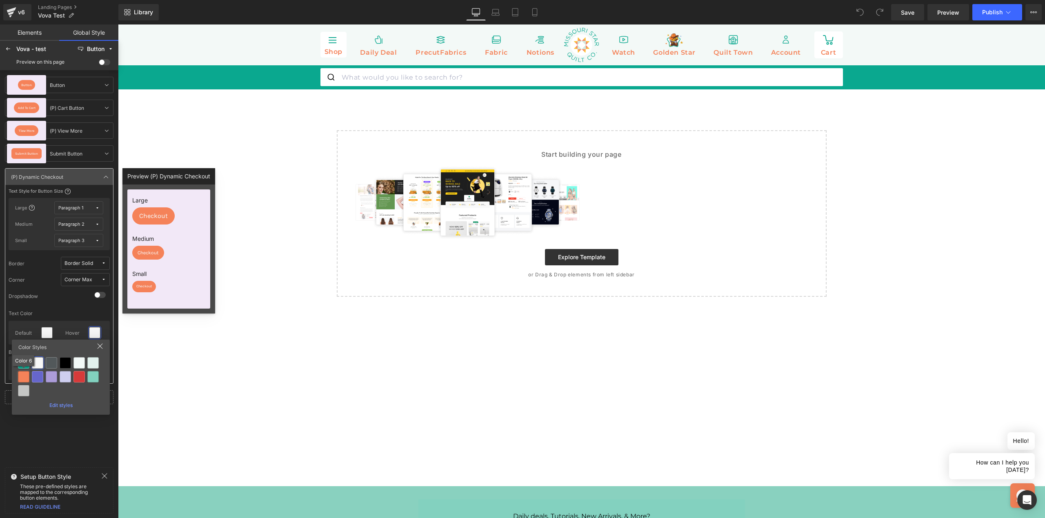
click at [24, 374] on div at bounding box center [23, 376] width 11 height 11
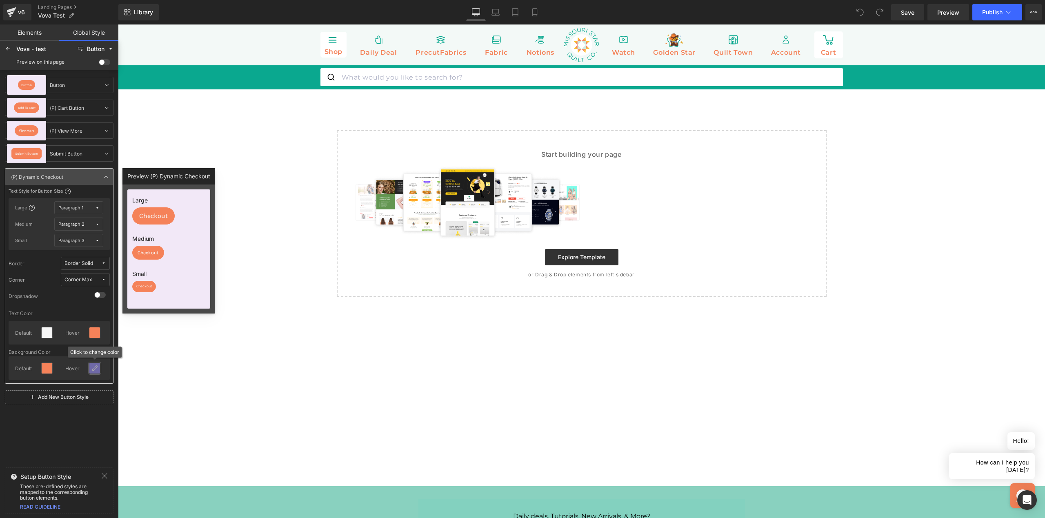
click at [95, 368] on icon at bounding box center [94, 368] width 7 height 7
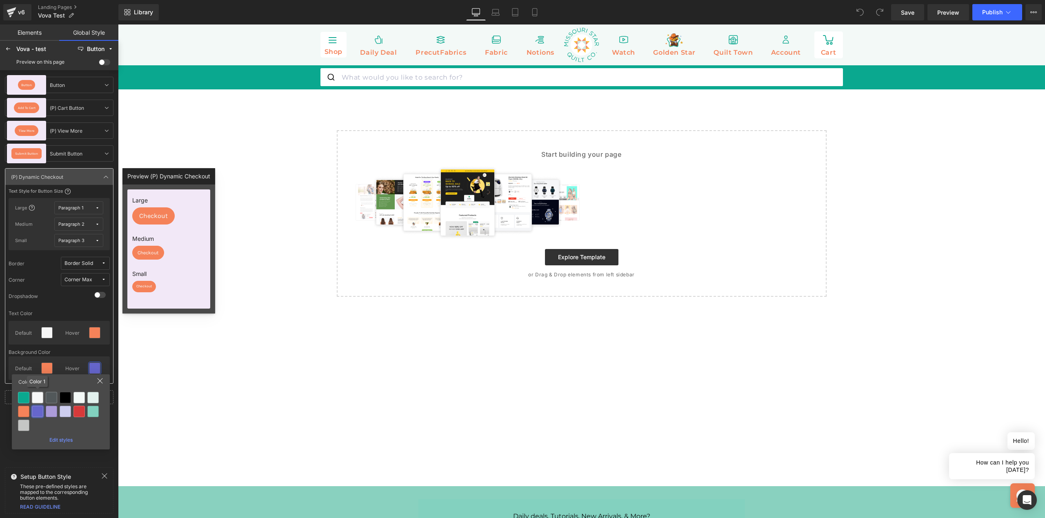
click at [34, 397] on div at bounding box center [37, 397] width 11 height 11
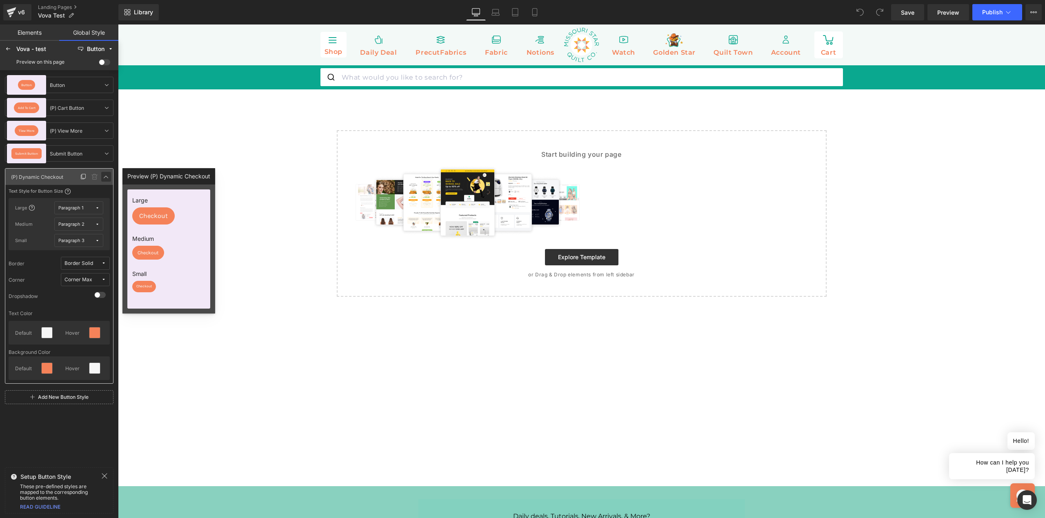
click at [108, 176] on icon at bounding box center [106, 176] width 7 height 7
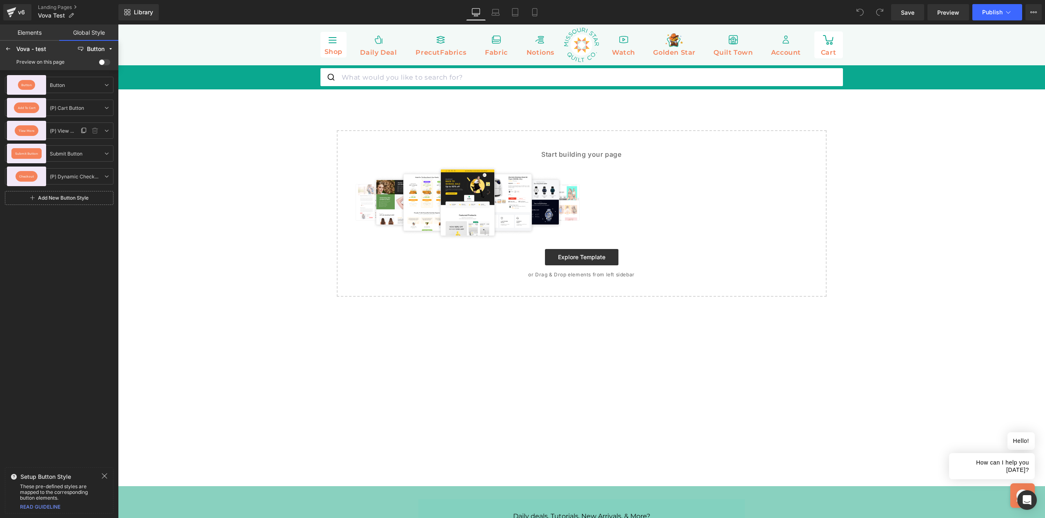
click at [29, 130] on span "View More" at bounding box center [27, 130] width 16 height 3
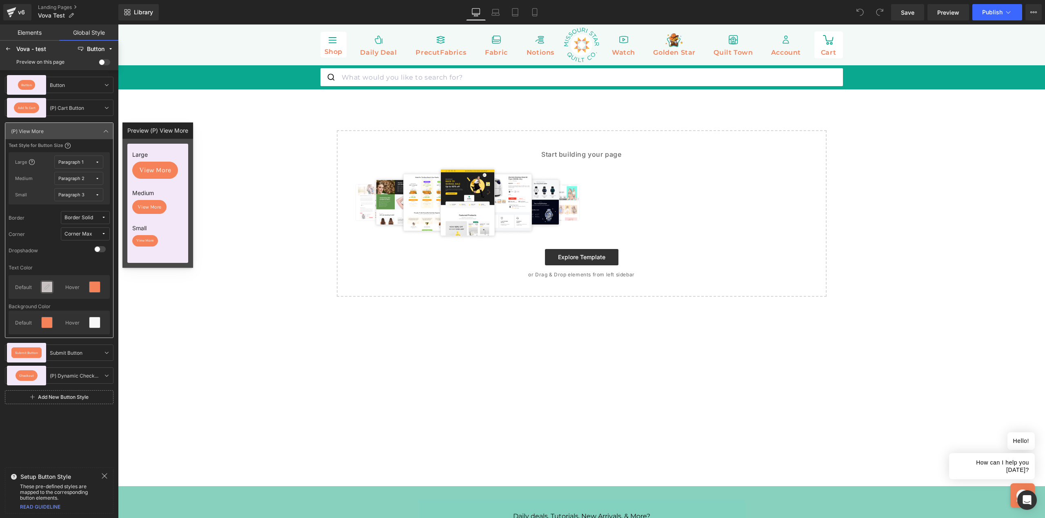
click at [42, 288] on div at bounding box center [47, 287] width 11 height 11
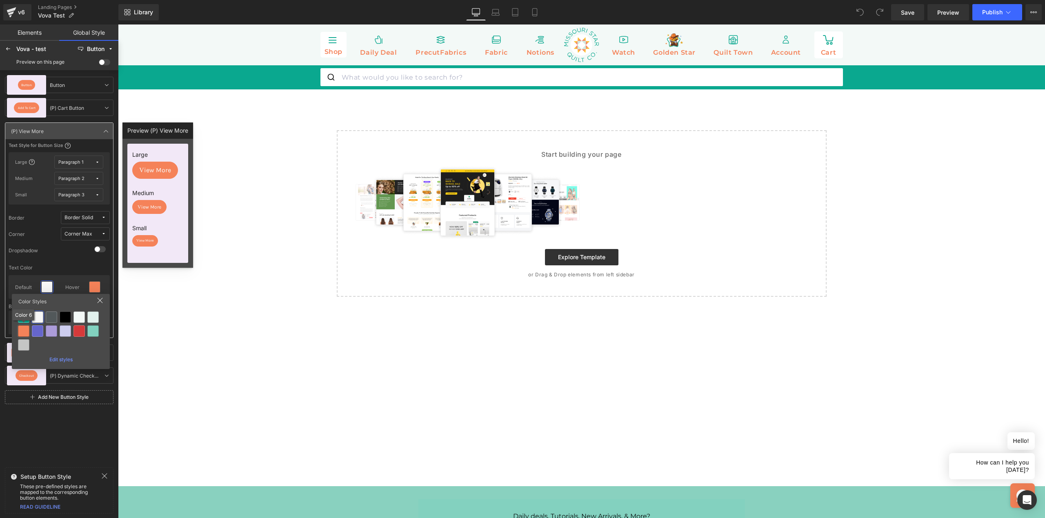
click at [27, 332] on div at bounding box center [23, 330] width 11 height 11
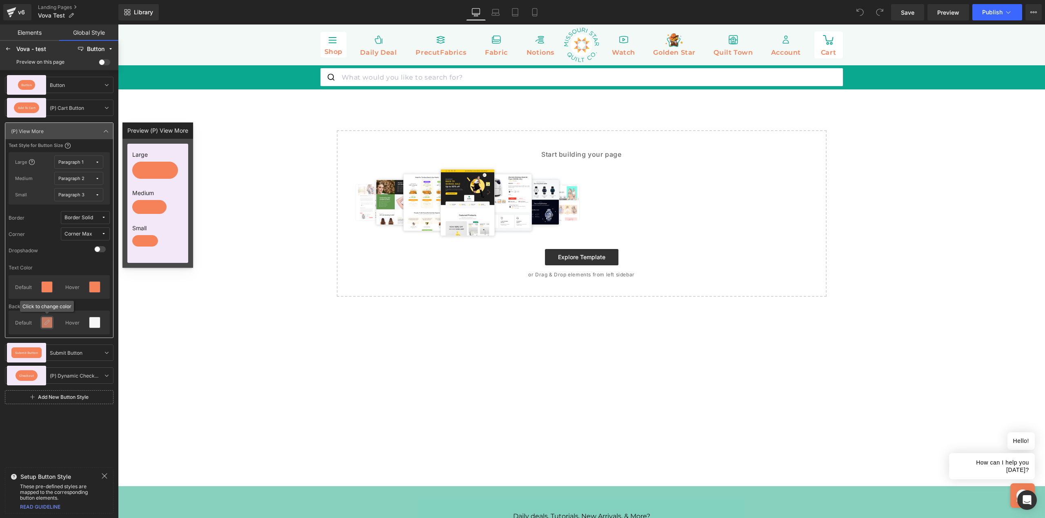
click at [46, 317] on div at bounding box center [47, 322] width 11 height 11
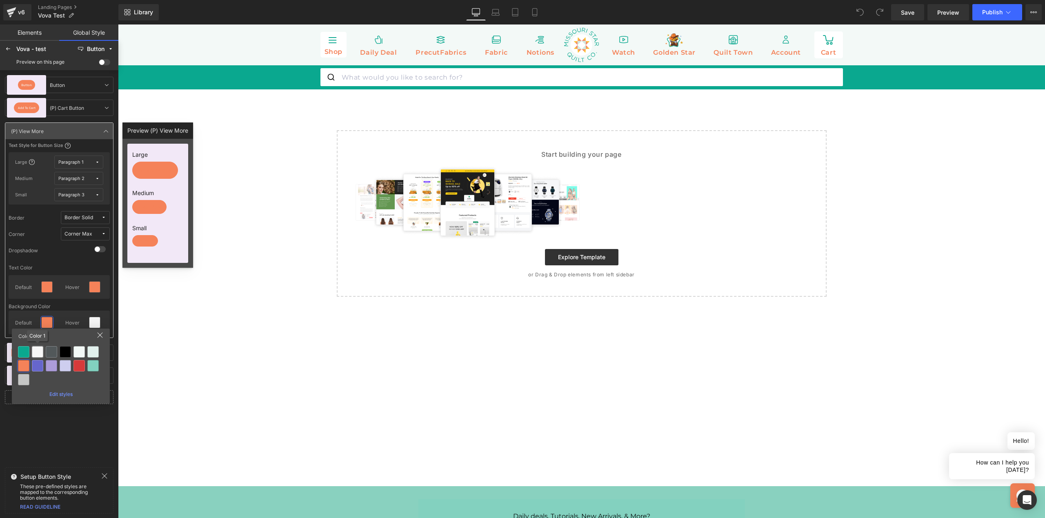
click at [39, 351] on div at bounding box center [37, 351] width 11 height 11
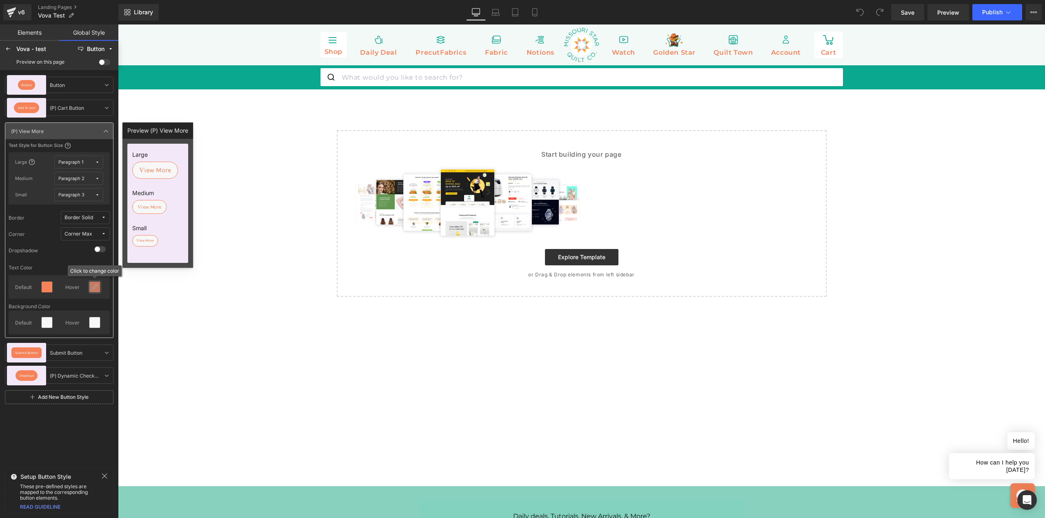
click at [93, 289] on icon at bounding box center [94, 287] width 7 height 7
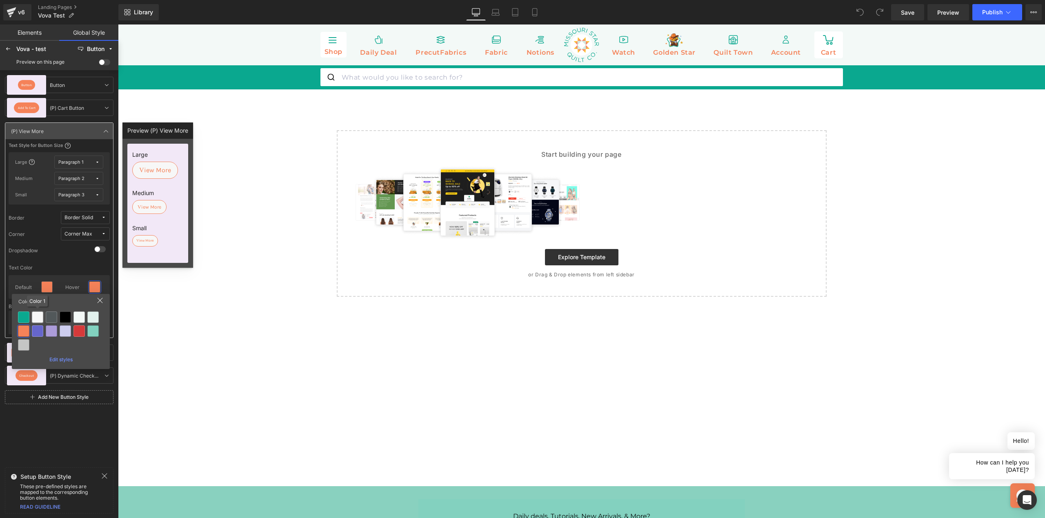
click at [40, 320] on div at bounding box center [37, 316] width 11 height 11
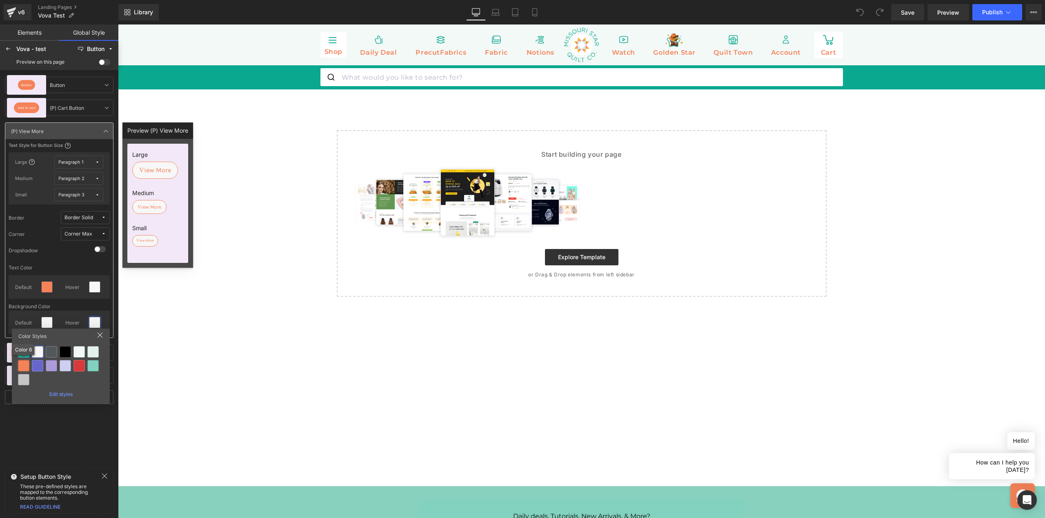
click at [27, 366] on div at bounding box center [23, 365] width 11 height 11
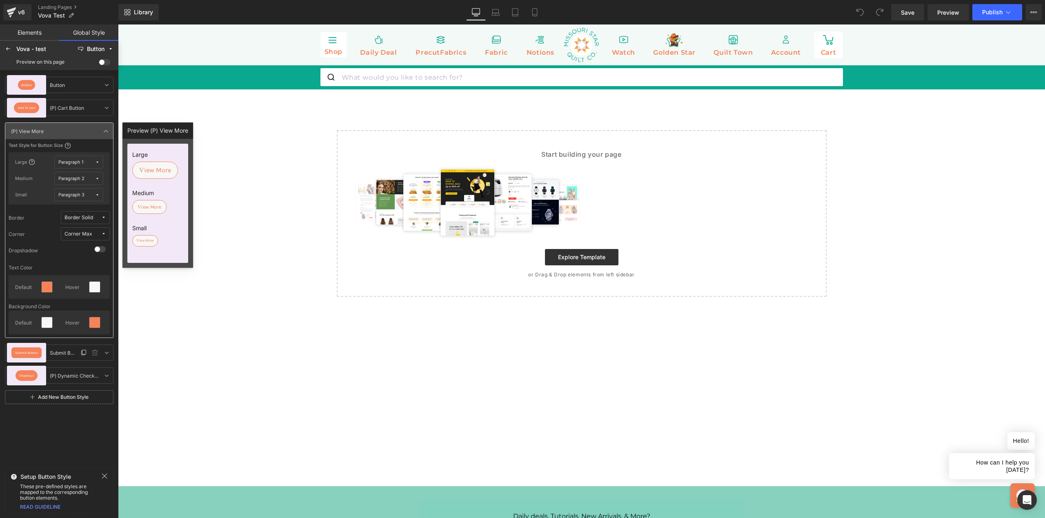
click at [31, 349] on div "Submit Button" at bounding box center [26, 352] width 31 height 11
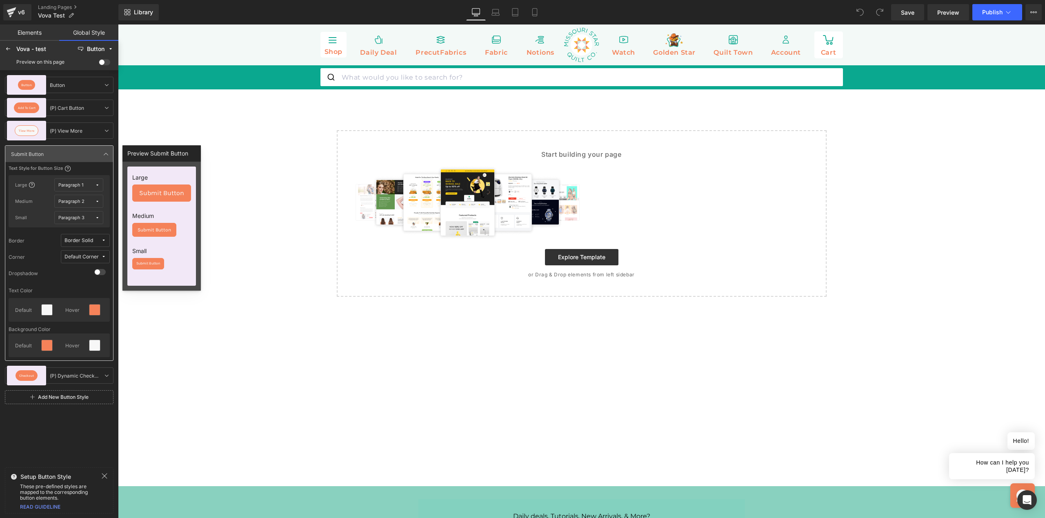
click at [87, 186] on span "Paragraph 1" at bounding box center [76, 185] width 37 height 6
click at [45, 311] on icon at bounding box center [47, 309] width 7 height 7
click at [27, 354] on div at bounding box center [23, 353] width 11 height 11
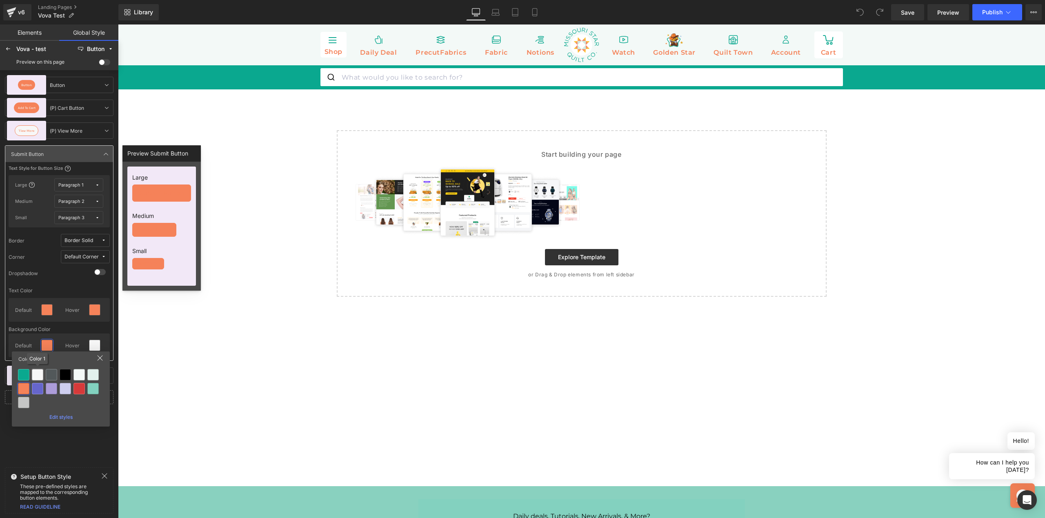
click at [40, 372] on div at bounding box center [37, 374] width 11 height 11
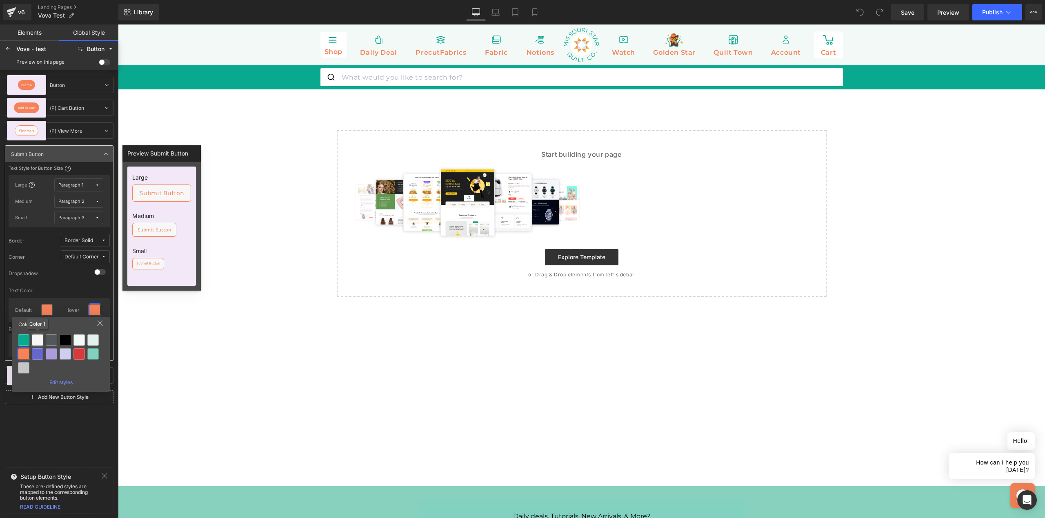
click at [36, 341] on div at bounding box center [37, 339] width 11 height 11
click at [92, 346] on icon at bounding box center [94, 345] width 7 height 7
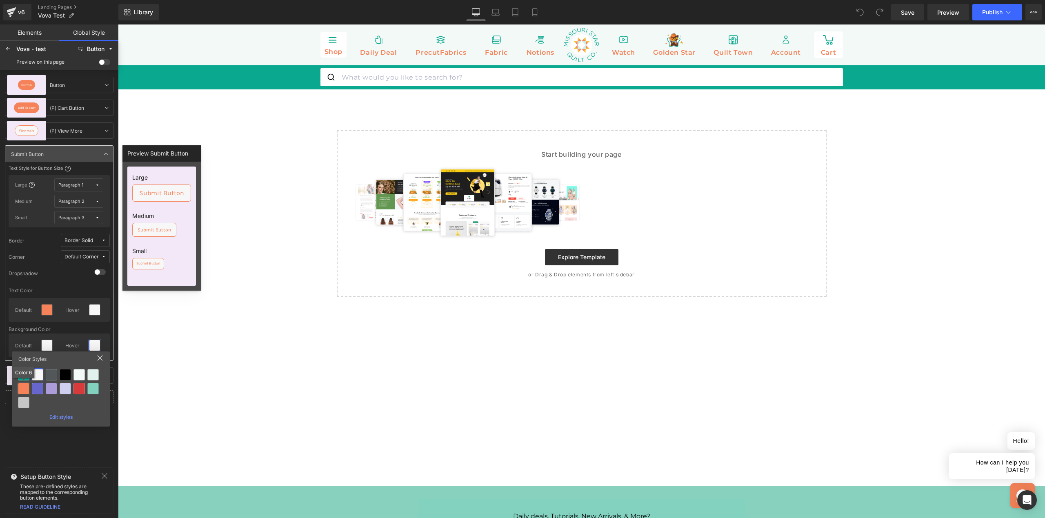
click at [27, 384] on div at bounding box center [23, 388] width 11 height 11
click at [103, 254] on icon at bounding box center [103, 256] width 5 height 5
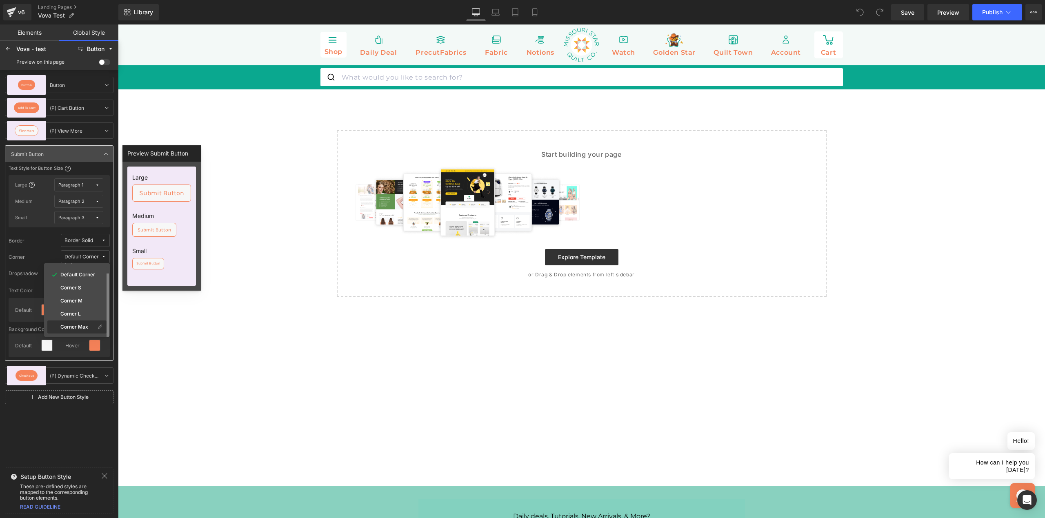
click at [92, 324] on div "Corner Max" at bounding box center [72, 327] width 47 height 7
click at [83, 425] on div "Button Button Button Add To Cart (P) Cart Button (P) Cart Button View More (P) …" at bounding box center [59, 267] width 118 height 394
click at [24, 49] on div "Vova - test" at bounding box center [44, 49] width 57 height 7
click at [8, 50] on icon at bounding box center [8, 49] width 7 height 7
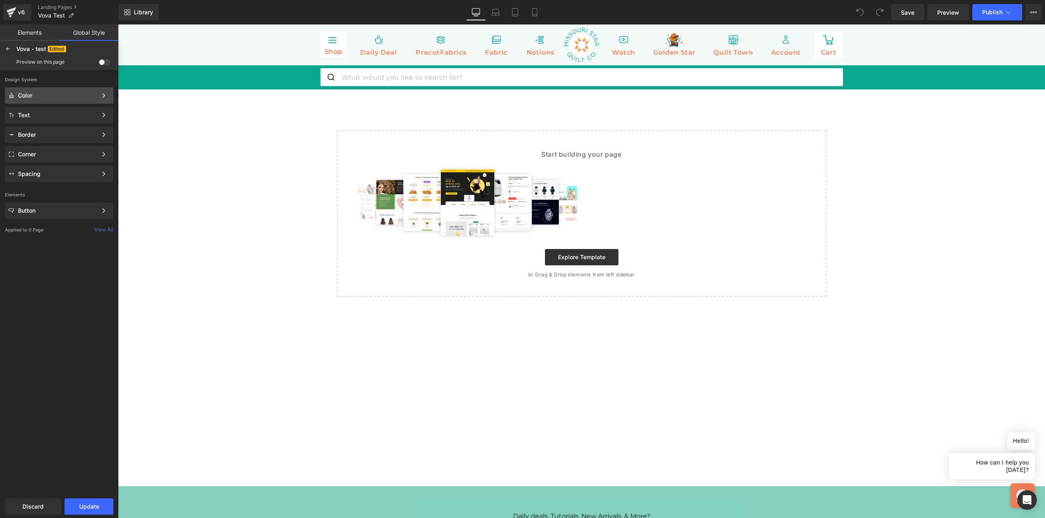
click at [42, 95] on div "Color" at bounding box center [57, 95] width 79 height 7
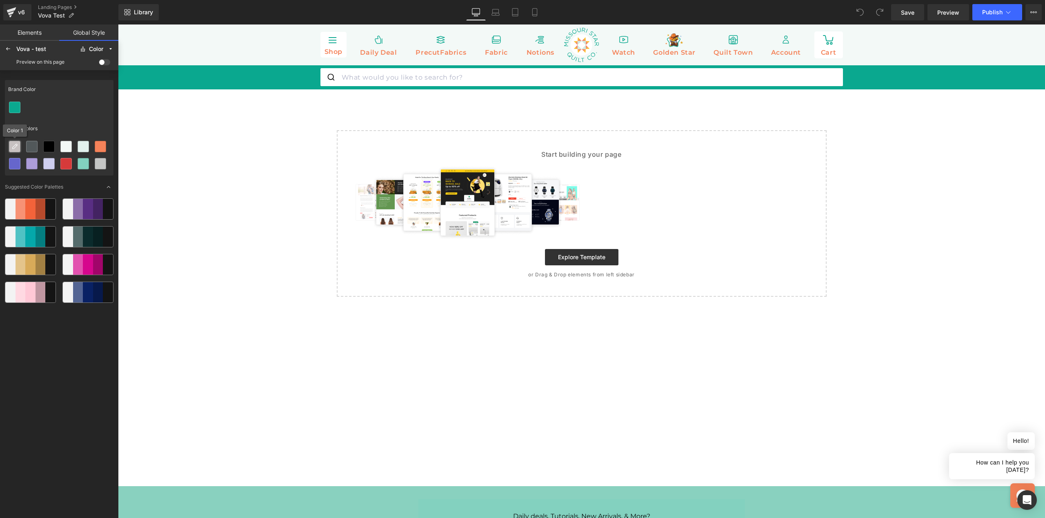
click at [18, 148] on icon at bounding box center [14, 146] width 7 height 7
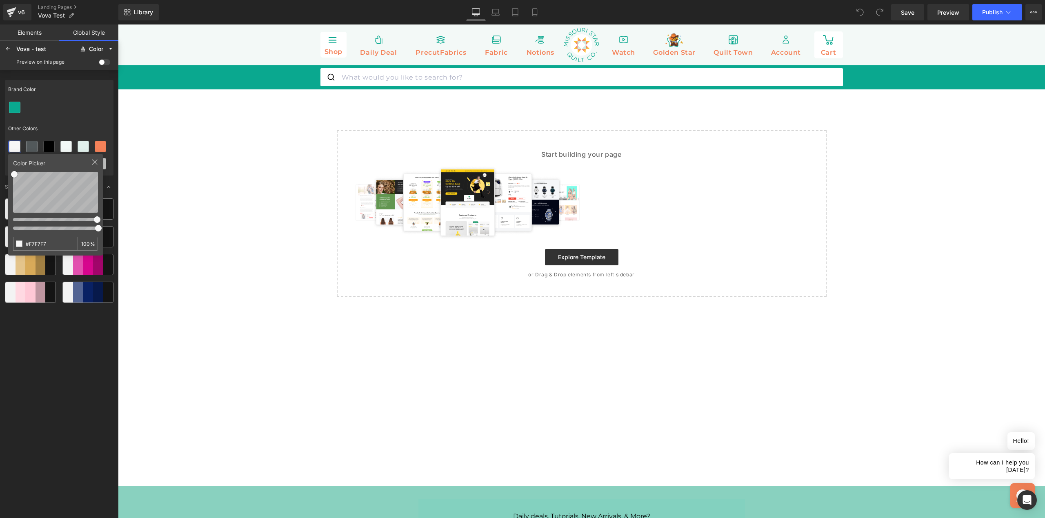
drag, startPoint x: 61, startPoint y: 124, endPoint x: 61, endPoint y: 131, distance: 7.4
click at [61, 123] on div "Other Colors" at bounding box center [59, 128] width 109 height 19
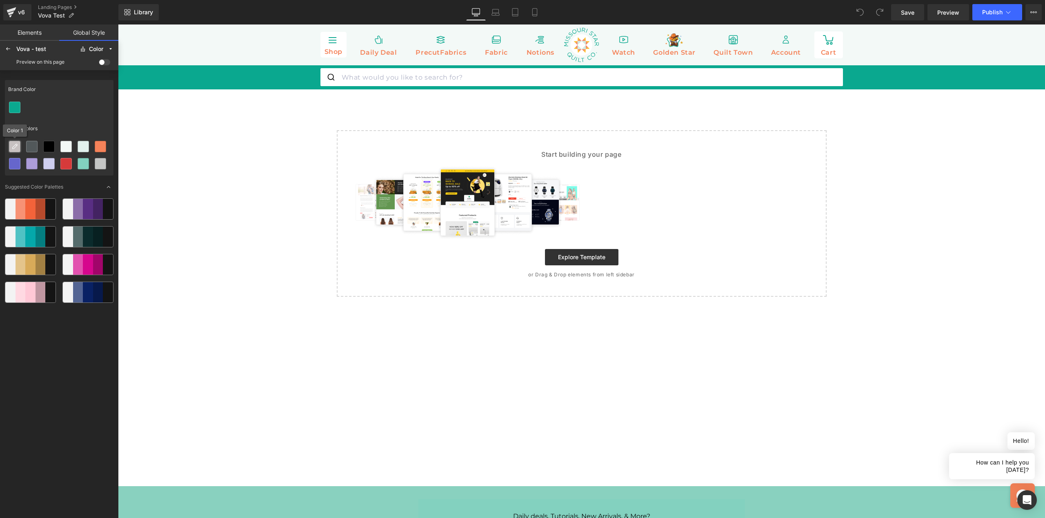
click at [12, 149] on icon at bounding box center [14, 146] width 7 height 7
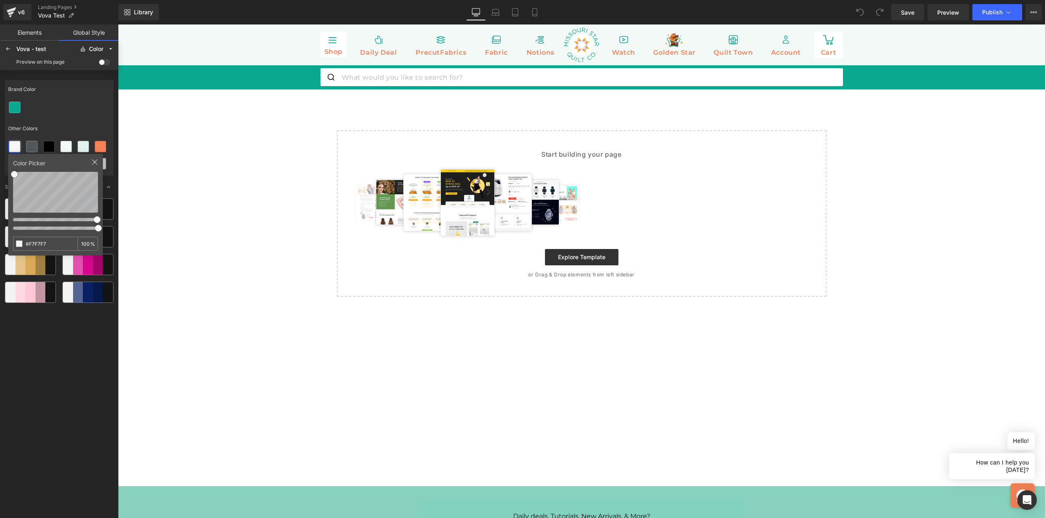
type input "#FFFFFF"
click at [0, 165] on html "You are previewing how the Vova - test will restyle your page. You can not edit…" at bounding box center [522, 259] width 1045 height 518
type input "#FFFFFF"
click at [0, 158] on html "You are previewing how the Vova - test will restyle your page. You can not edit…" at bounding box center [522, 259] width 1045 height 518
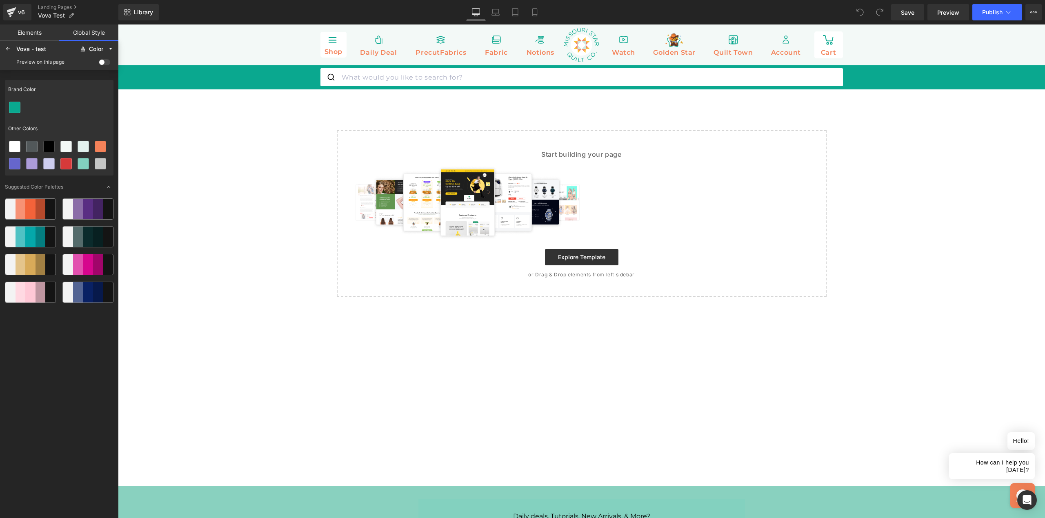
click at [47, 340] on div "Brand Color Other Colors Suggested Color Palettes" at bounding box center [59, 297] width 109 height 440
click at [71, 103] on div at bounding box center [59, 107] width 109 height 17
click at [9, 53] on div at bounding box center [8, 48] width 13 height 13
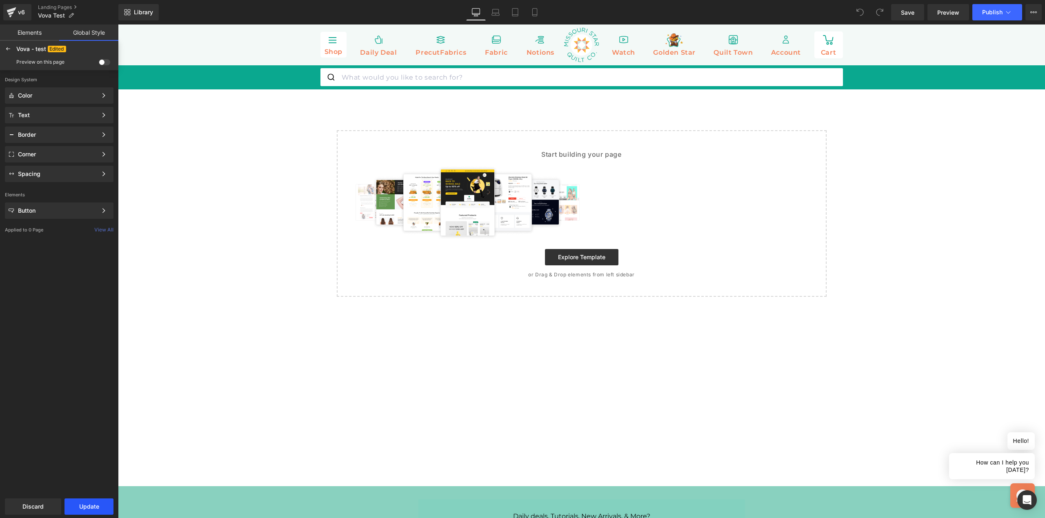
click at [85, 507] on button "Update" at bounding box center [88, 506] width 49 height 16
